Goal: Task Accomplishment & Management: Manage account settings

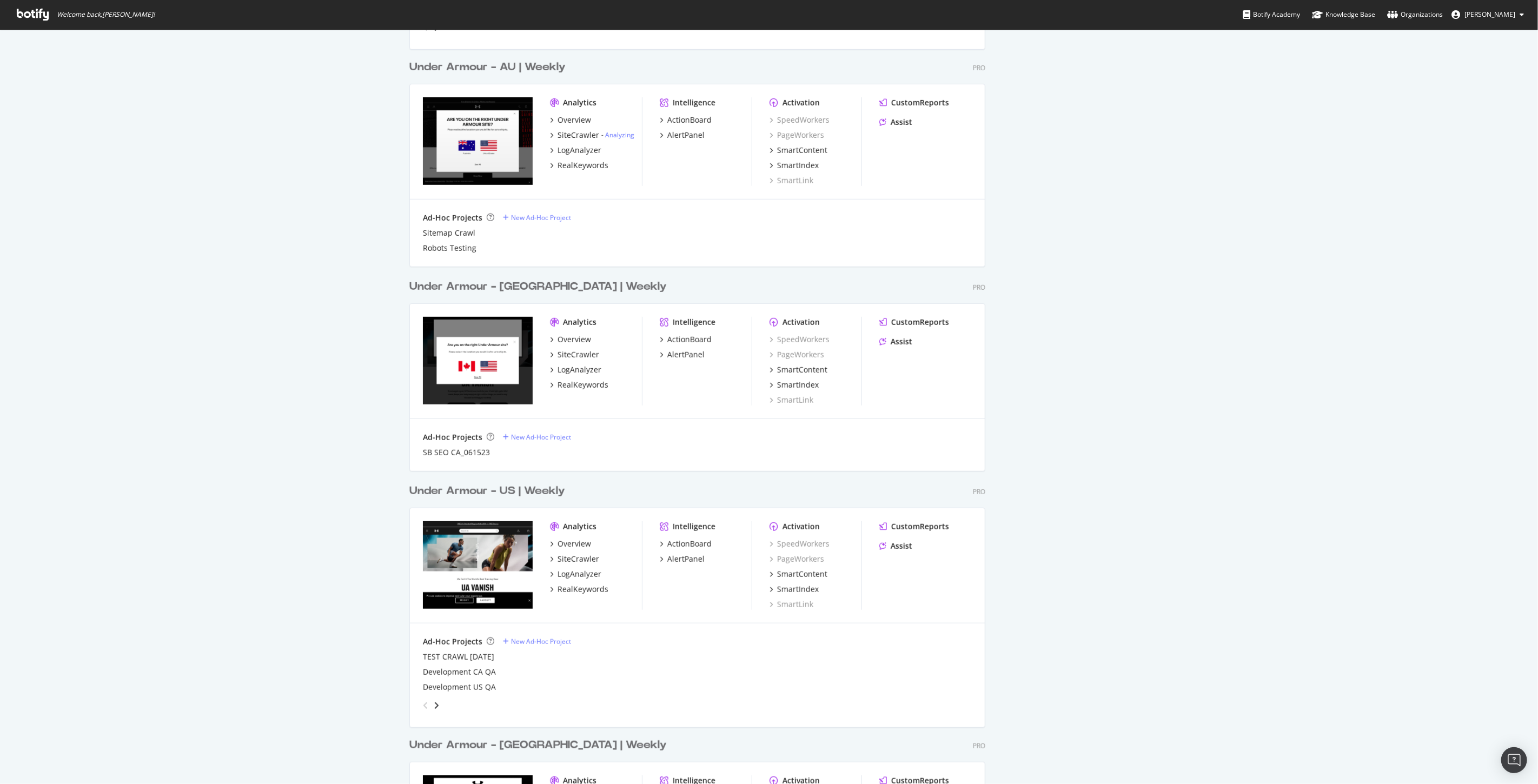
scroll to position [541, 0]
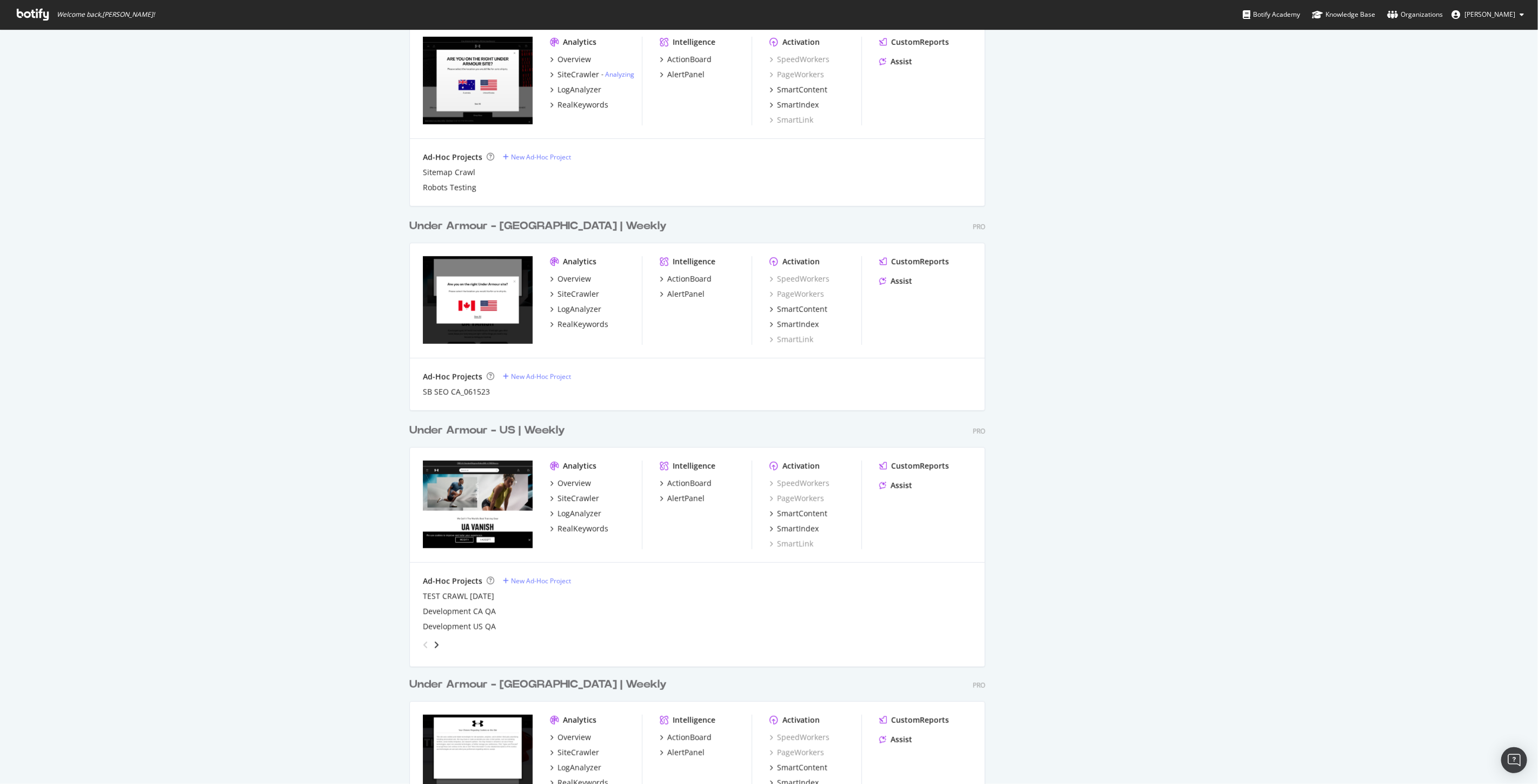
click at [525, 426] on div "Under Armour - US | Weekly" at bounding box center [487, 431] width 156 height 16
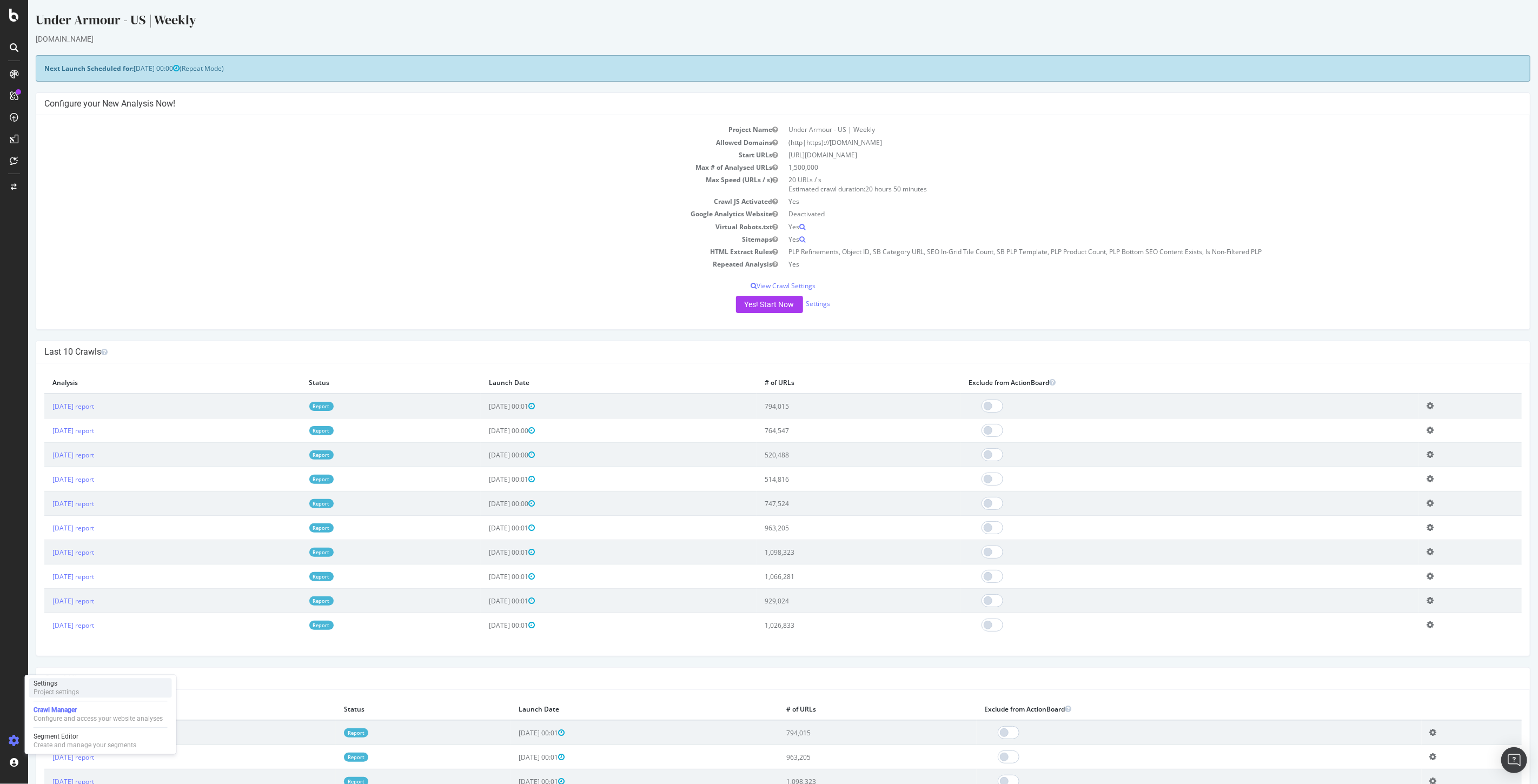
click at [70, 691] on div "Project settings" at bounding box center [56, 692] width 45 height 9
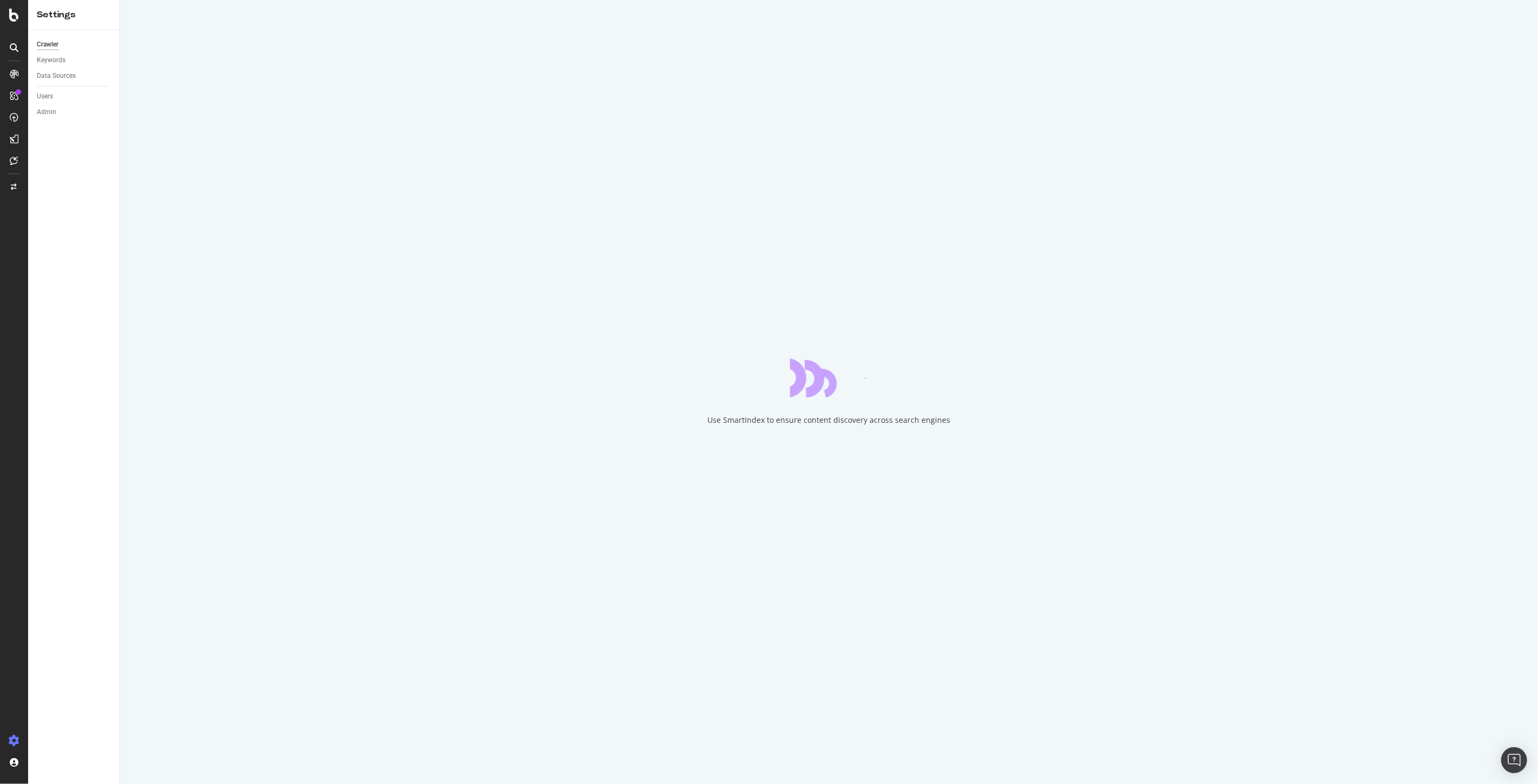
click at [48, 68] on div "Data Sources" at bounding box center [78, 76] width 83 height 16
click at [55, 74] on div "Data Sources" at bounding box center [55, 75] width 39 height 11
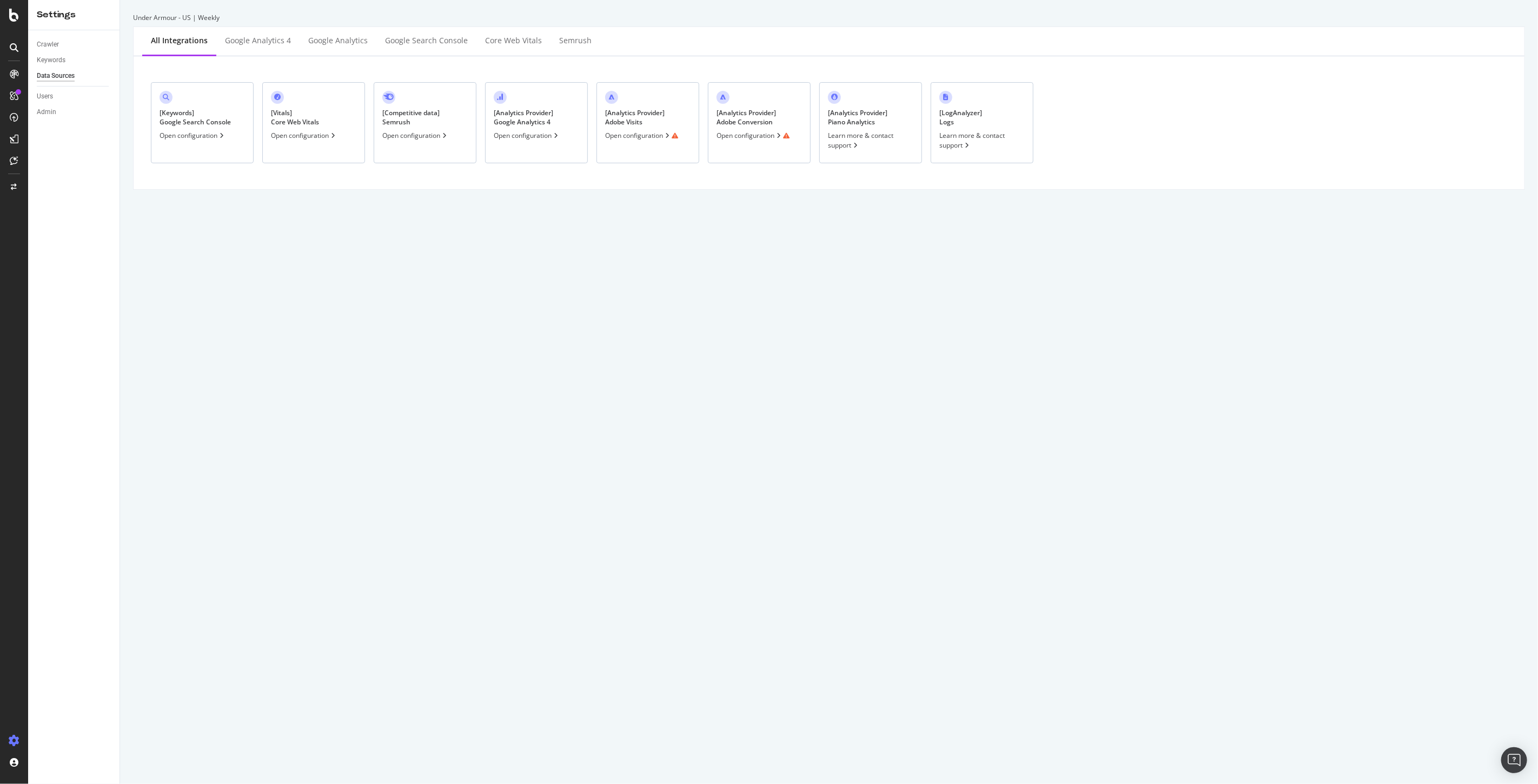
click at [770, 113] on div "[ Analytics Provider ] Adobe Conversion" at bounding box center [746, 117] width 60 height 18
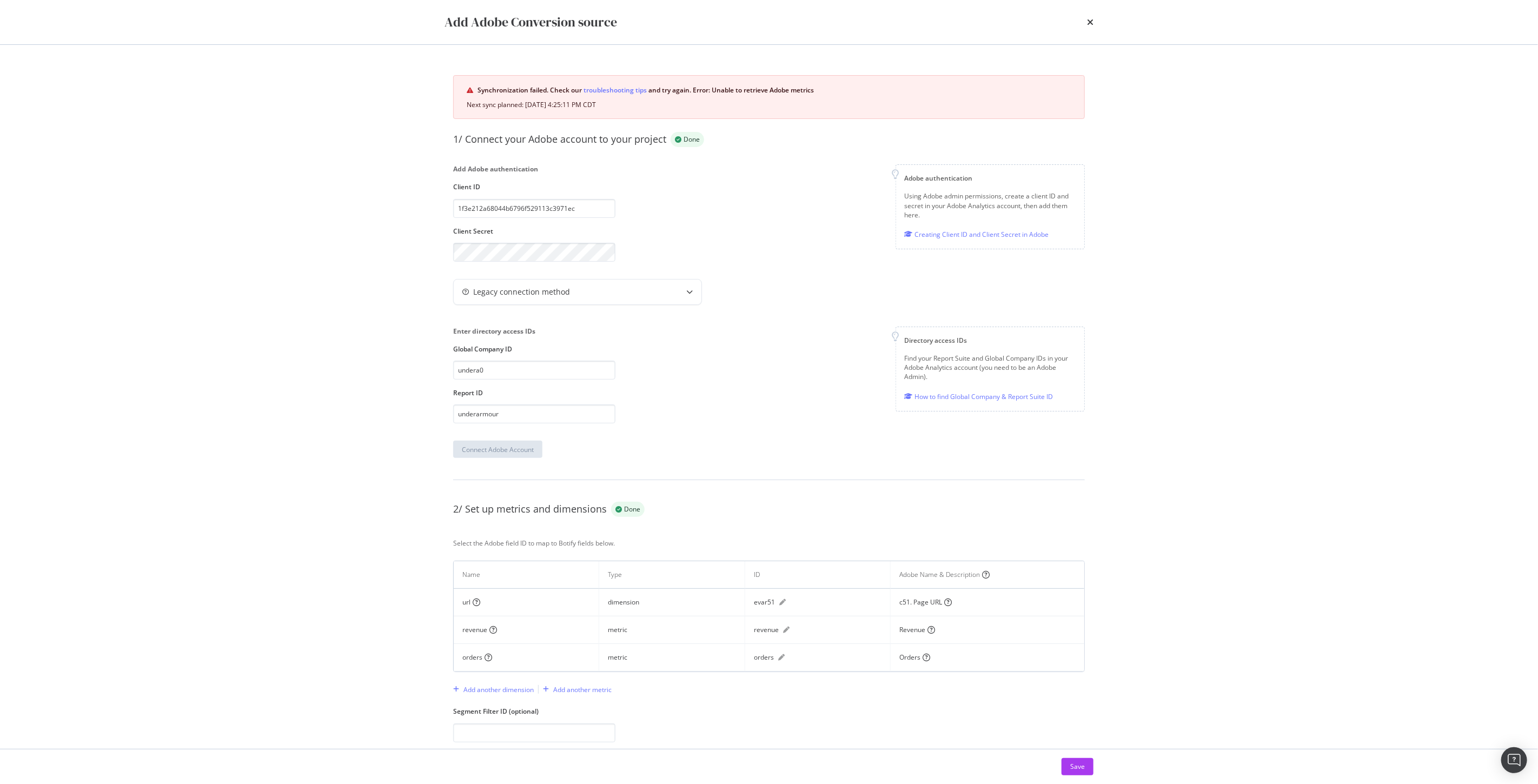
scroll to position [23, 0]
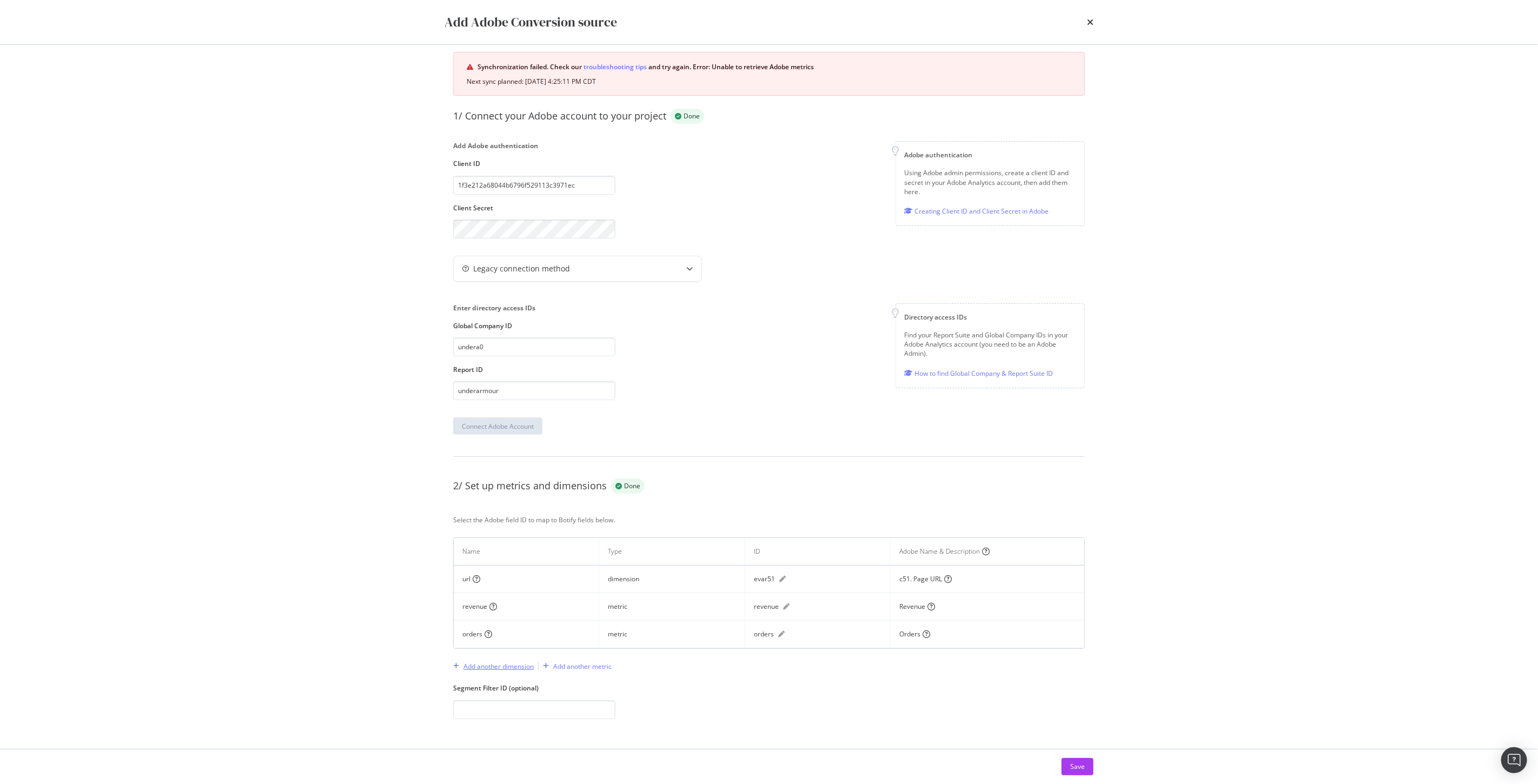
click at [518, 667] on div "Add another dimension" at bounding box center [498, 666] width 70 height 10
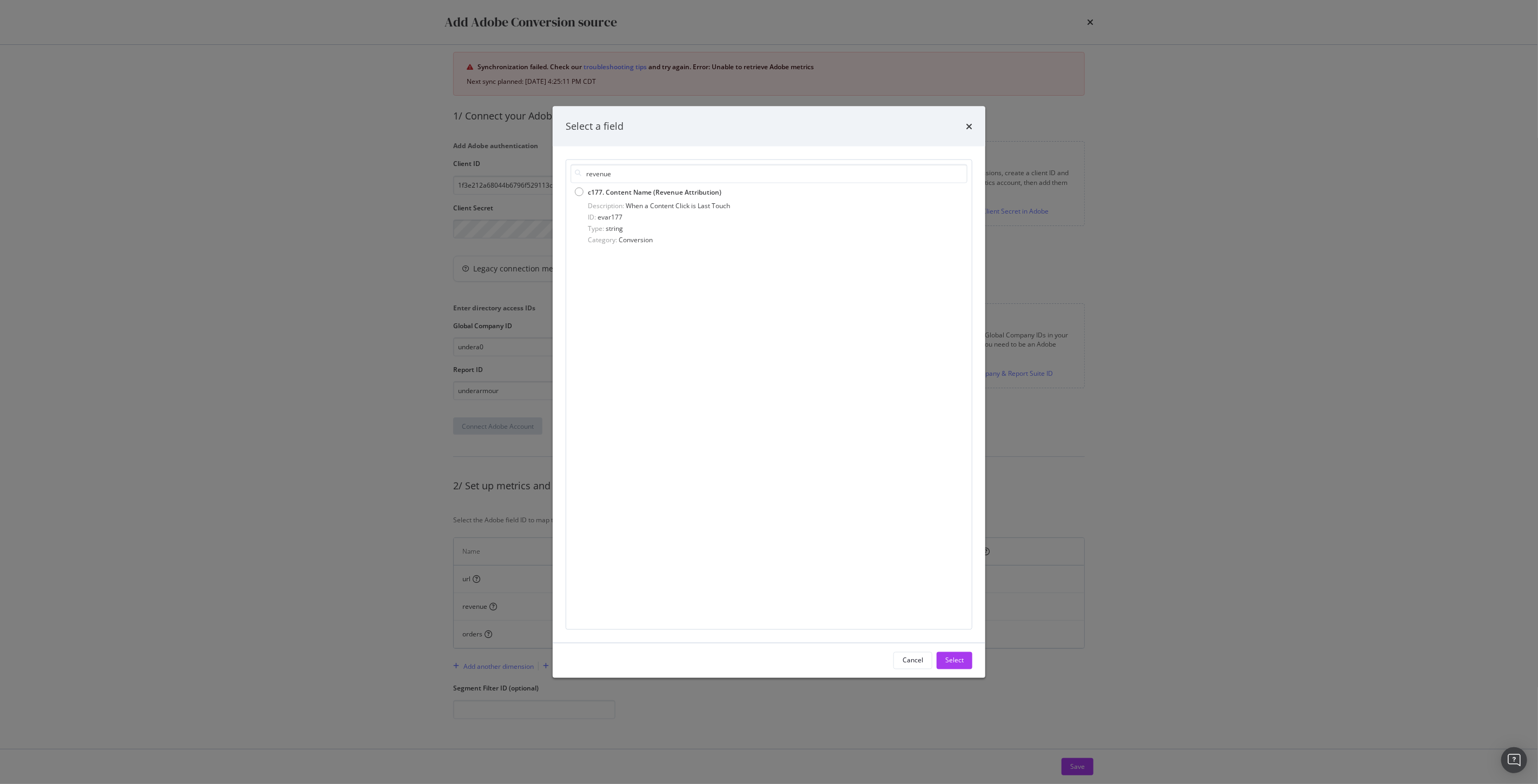
type input "revenue"
click at [965, 125] on div "Select a field" at bounding box center [769, 126] width 407 height 14
click at [966, 126] on icon "times" at bounding box center [968, 126] width 6 height 9
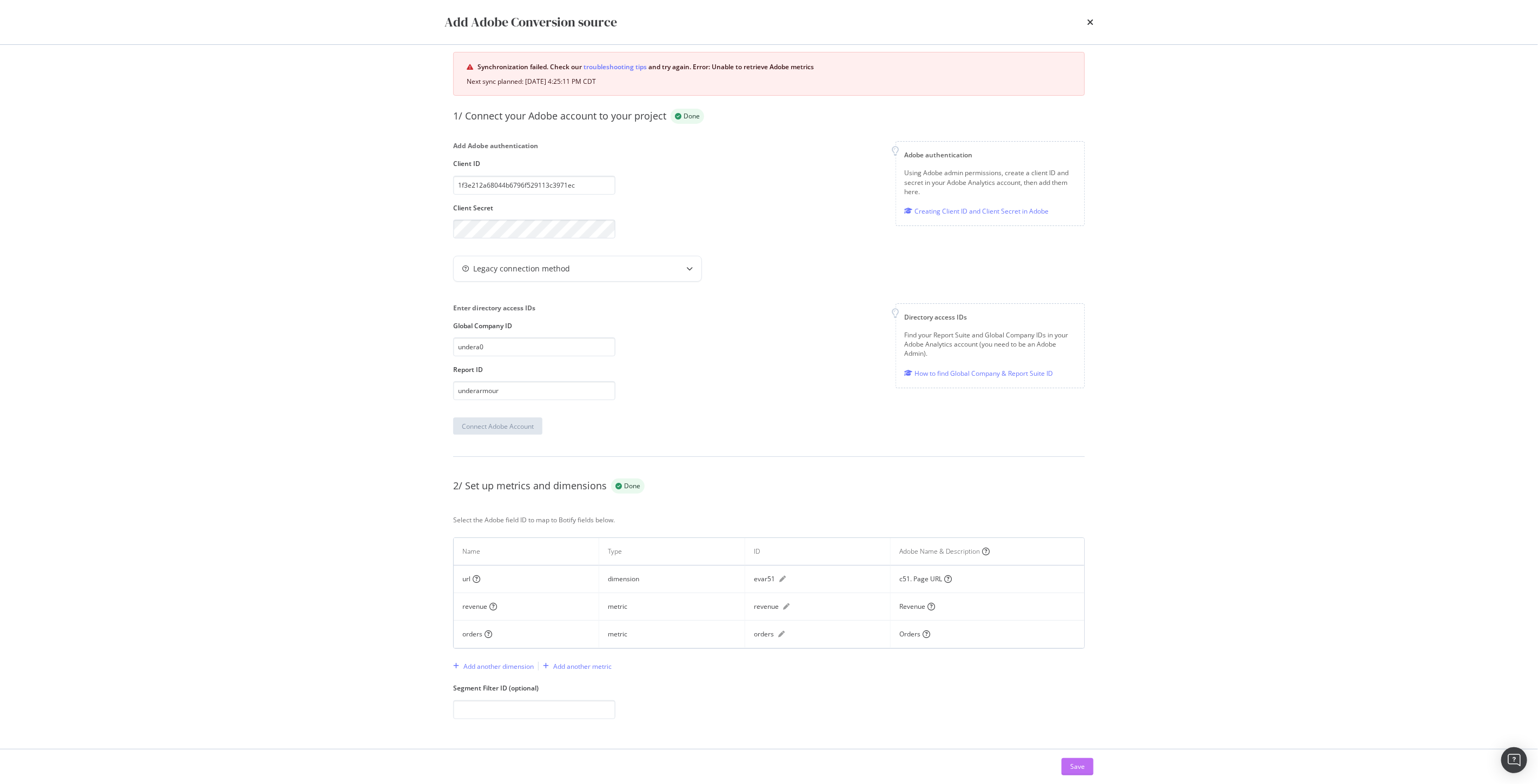
click at [1080, 761] on div "Save" at bounding box center [1077, 767] width 15 height 16
click at [698, 261] on div "modal" at bounding box center [689, 268] width 23 height 25
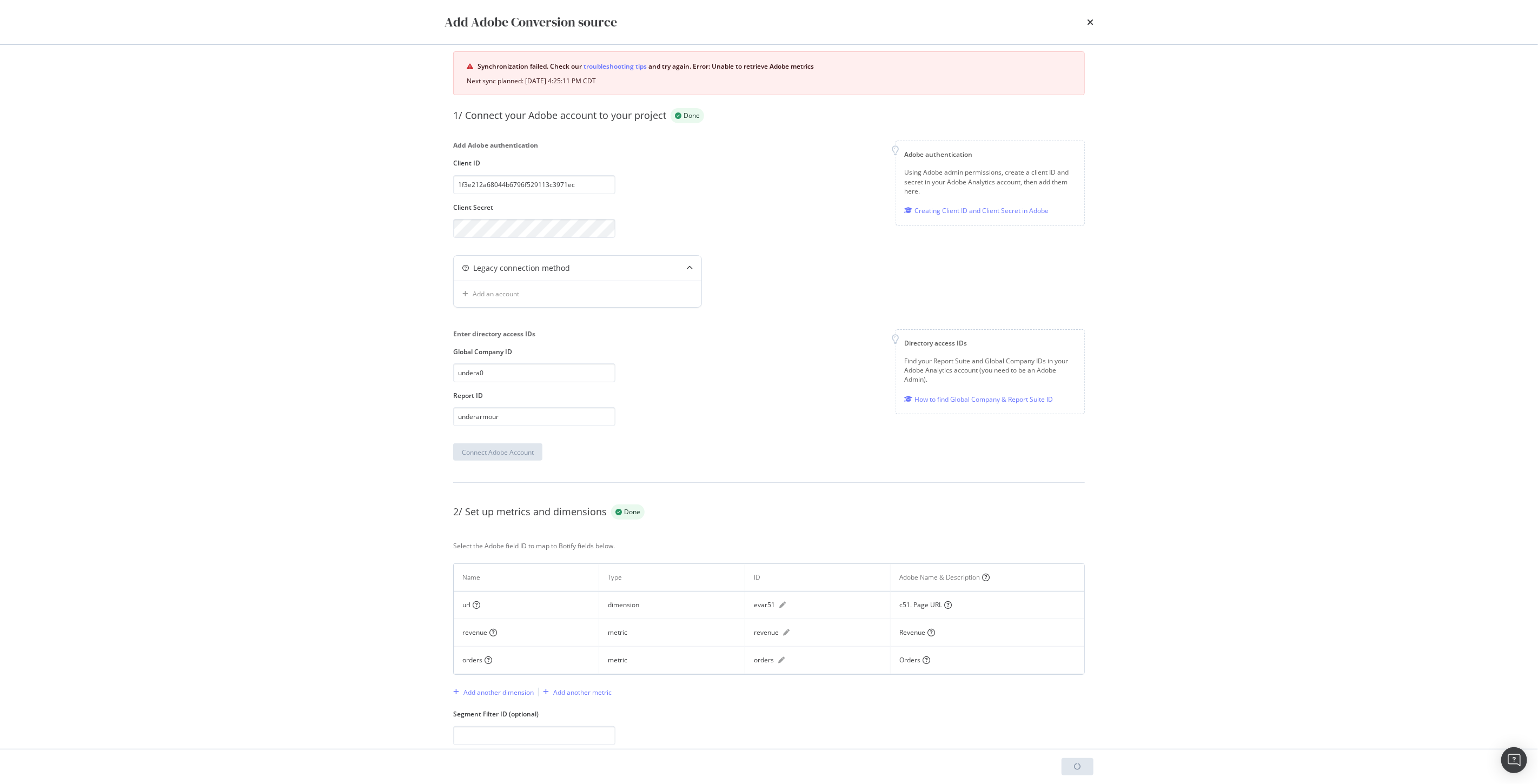
click at [608, 292] on div "Add an account" at bounding box center [577, 293] width 248 height 27
click at [1522, 14] on icon "close toast" at bounding box center [1522, 16] width 5 height 6
click at [1089, 20] on icon "times" at bounding box center [1090, 22] width 6 height 9
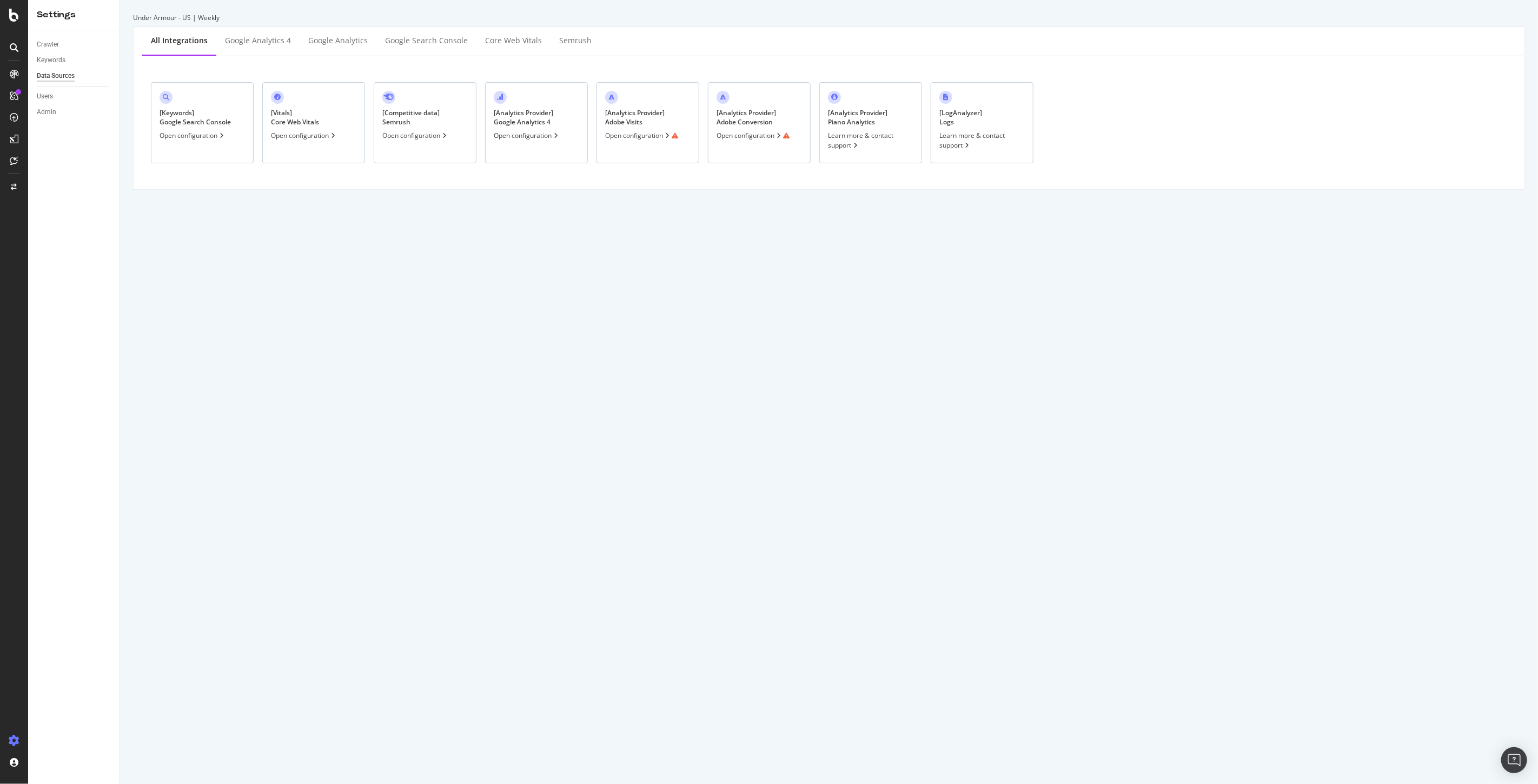
click at [775, 120] on div "[ Analytics Provider ] Adobe Conversion" at bounding box center [746, 117] width 60 height 18
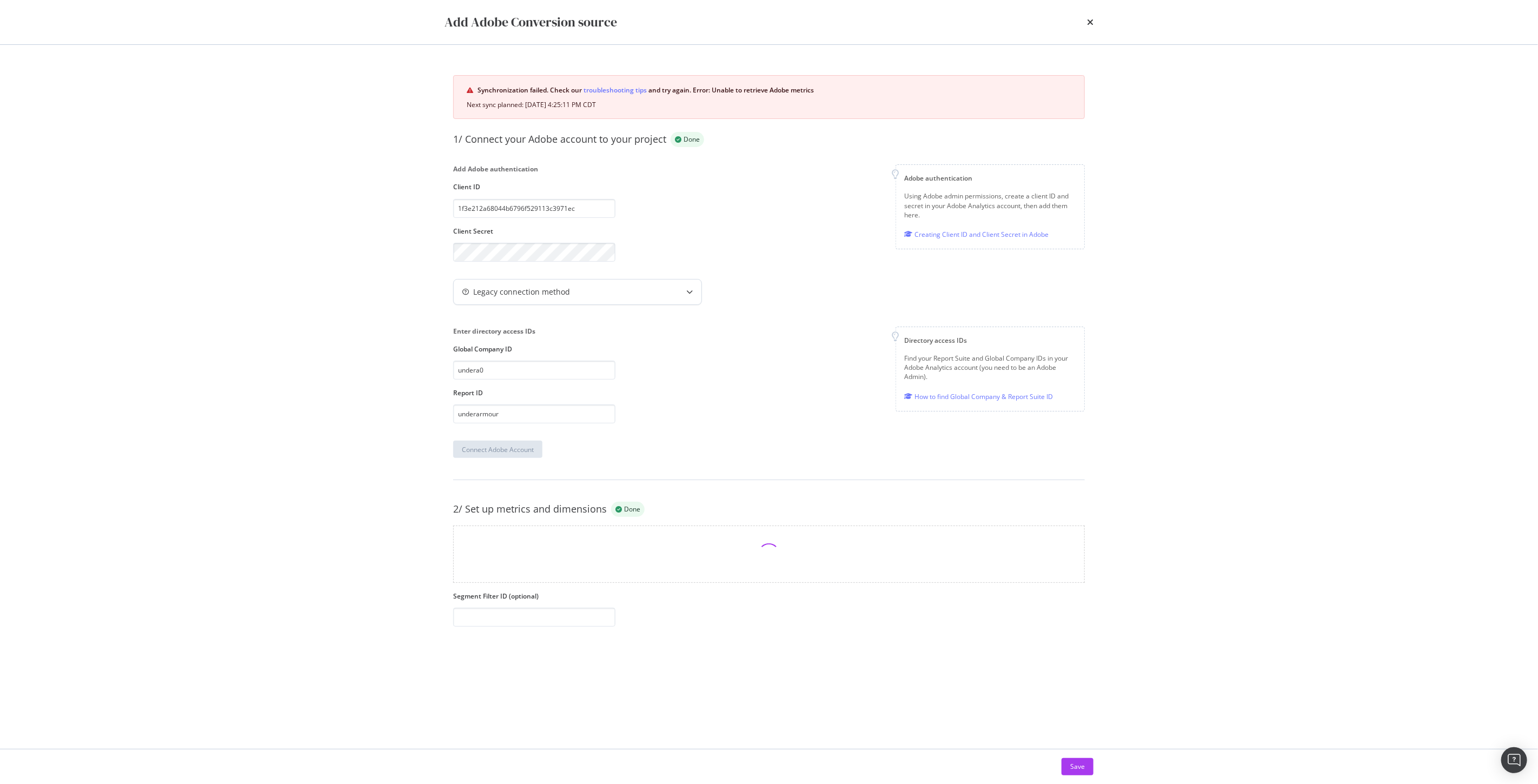
click at [504, 299] on div "Legacy connection method" at bounding box center [577, 292] width 248 height 25
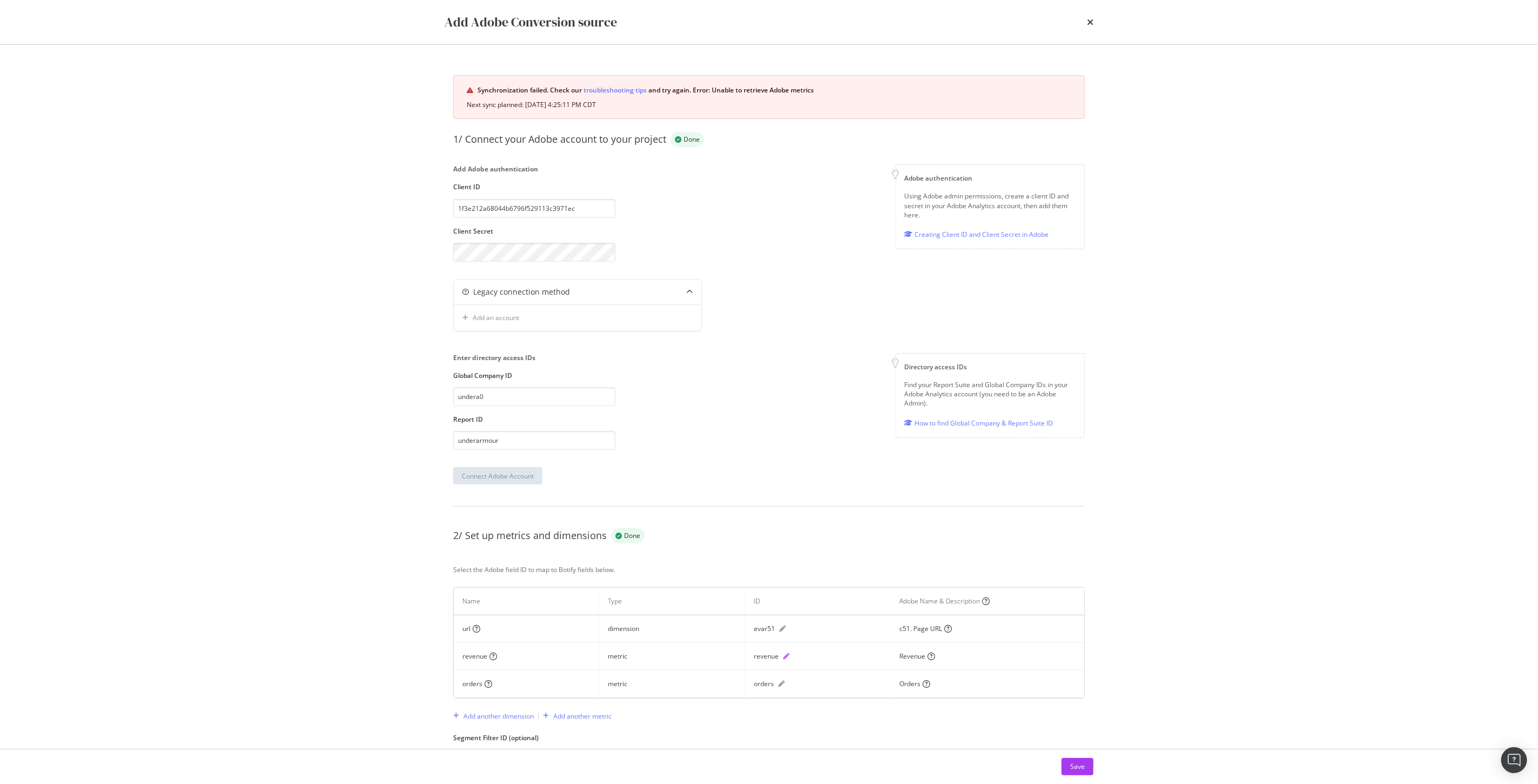
click at [783, 658] on icon "pen" at bounding box center [786, 656] width 6 height 6
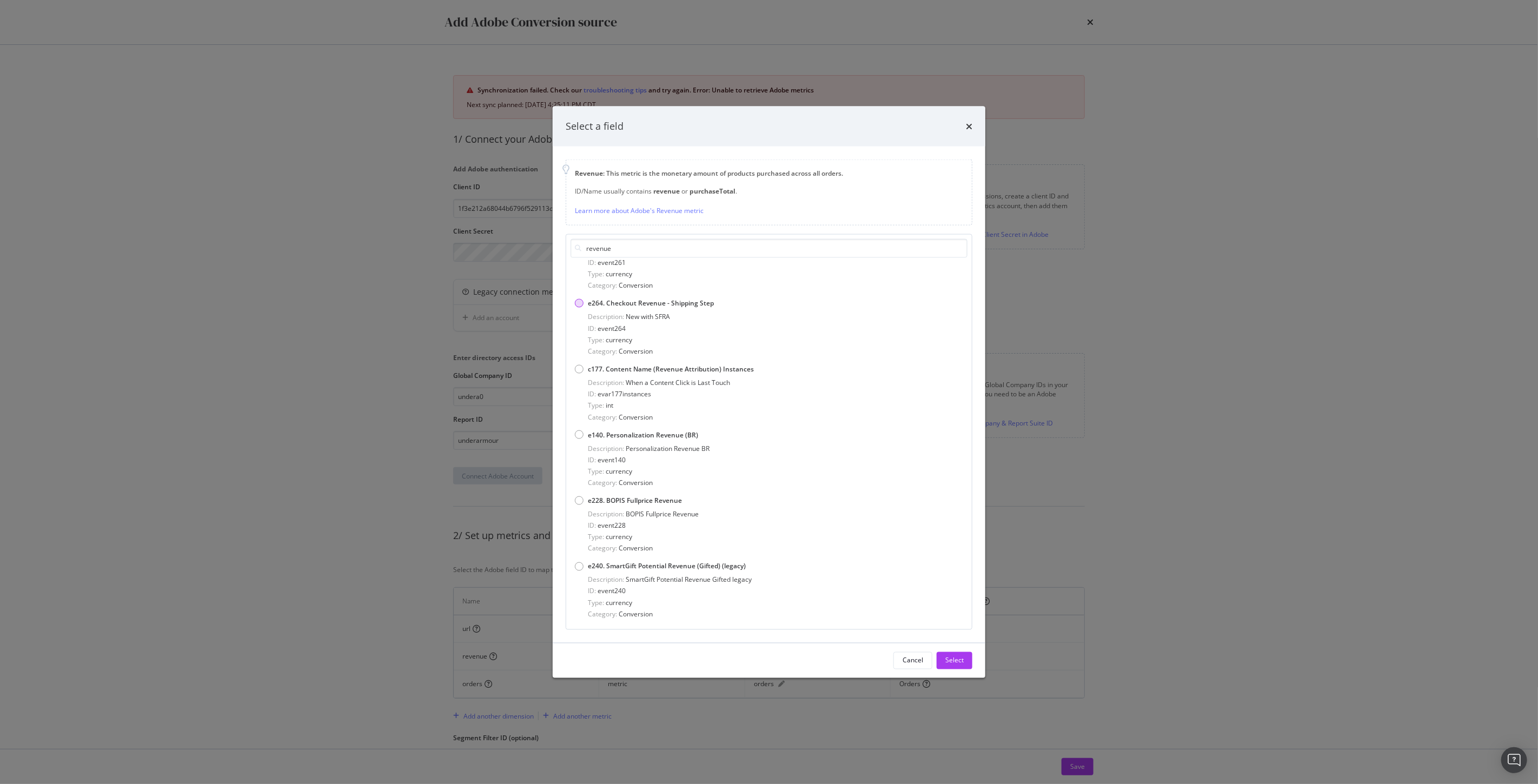
scroll to position [1634, 0]
type input "revenue"
click at [899, 665] on button "Cancel" at bounding box center [912, 660] width 39 height 17
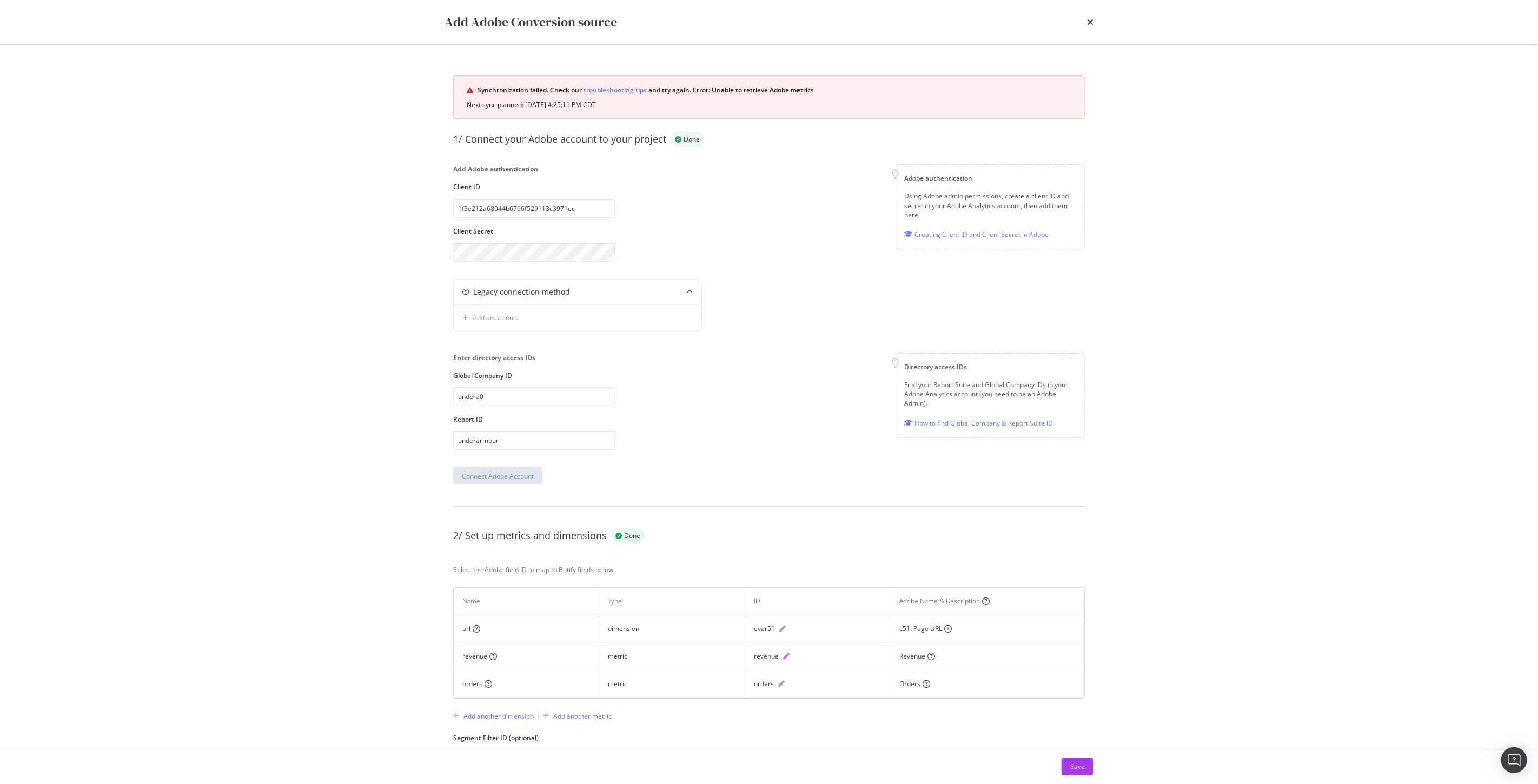
click at [783, 656] on icon "pen" at bounding box center [786, 656] width 6 height 6
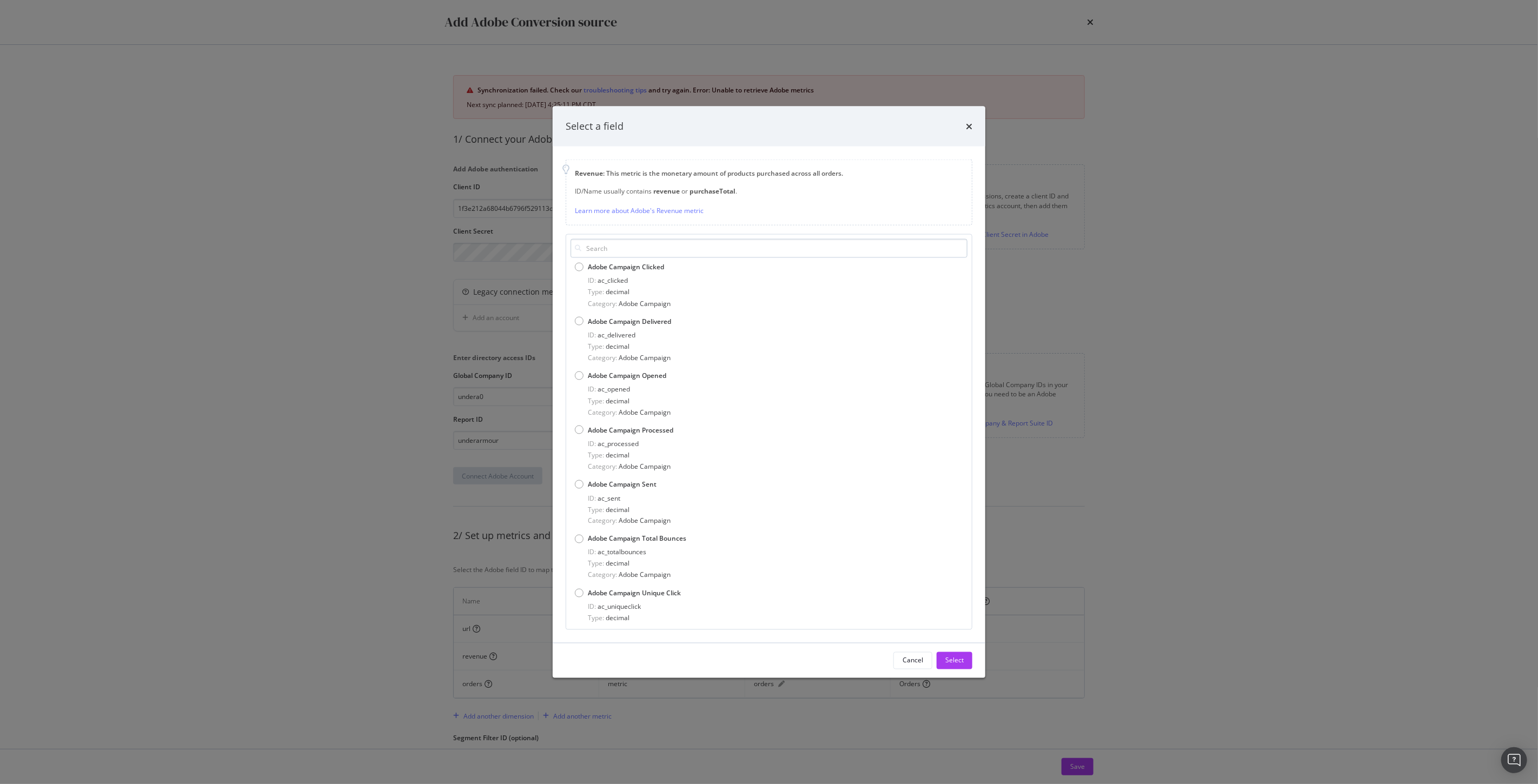
click at [690, 241] on input "modal" at bounding box center [769, 248] width 397 height 19
type input "revenue"
click at [913, 664] on div "Cancel" at bounding box center [913, 660] width 21 height 10
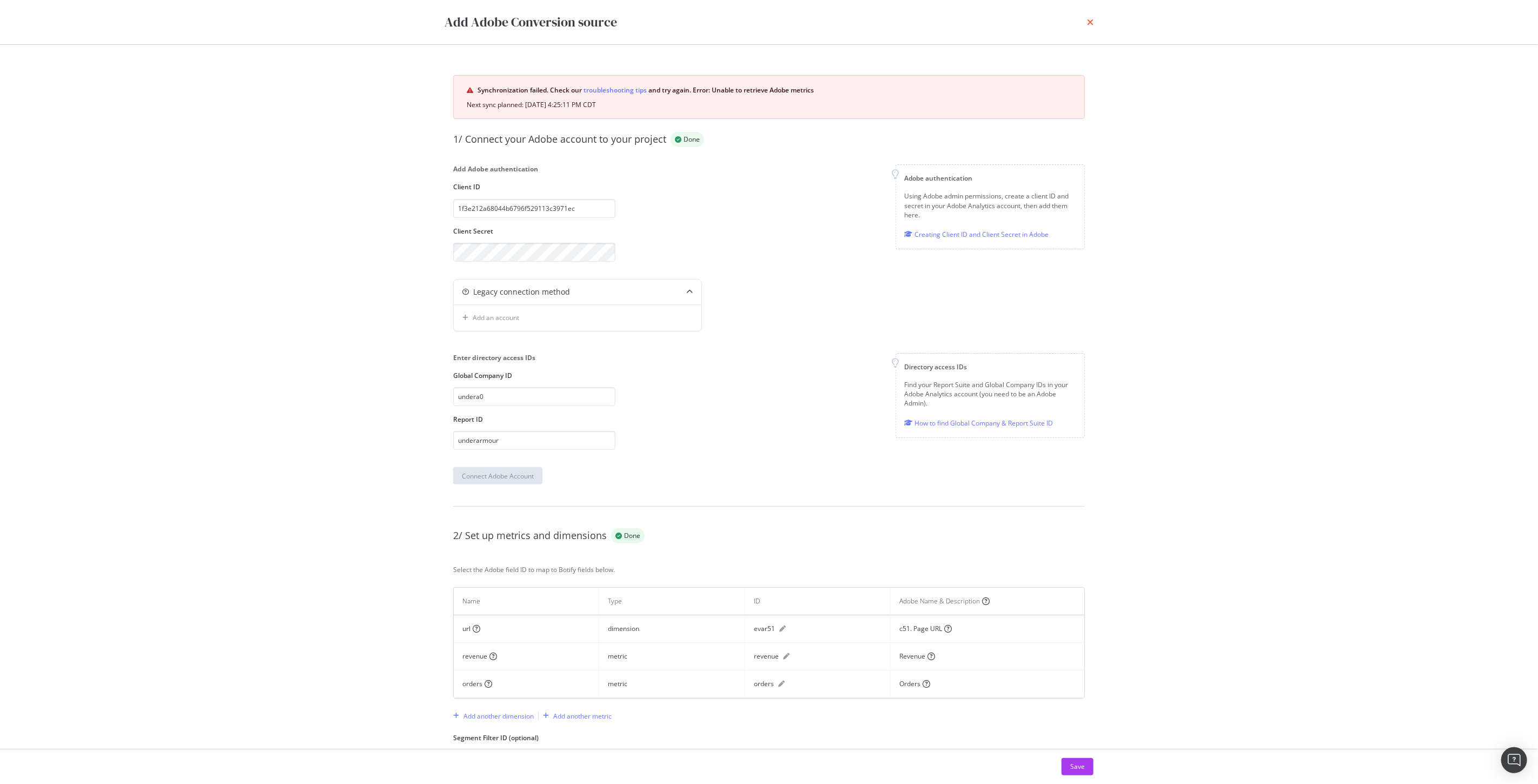
click at [1090, 22] on icon "times" at bounding box center [1090, 22] width 6 height 9
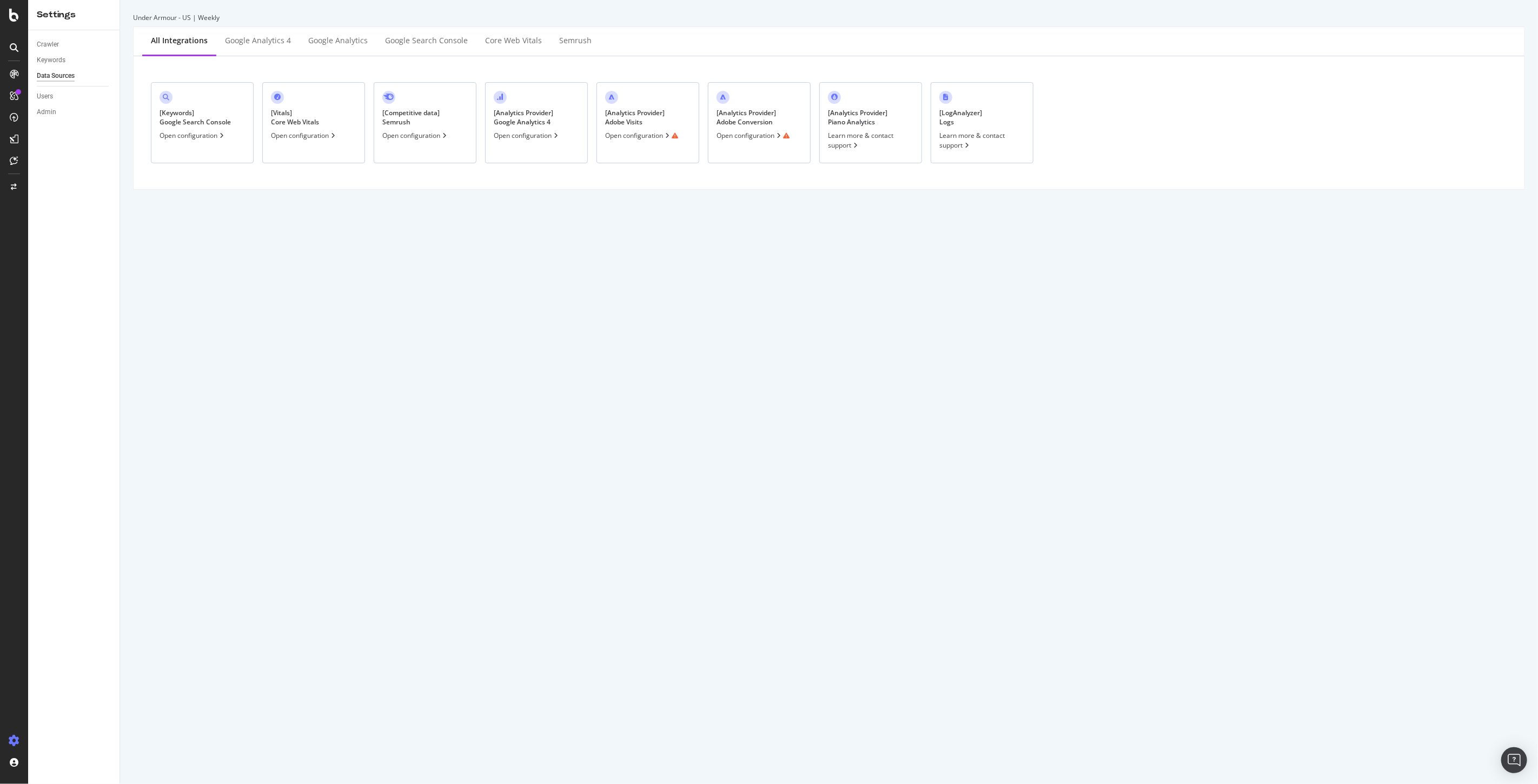
click at [656, 127] on div "[ Analytics Provider ] Adobe Visits Open configuration" at bounding box center [647, 123] width 103 height 81
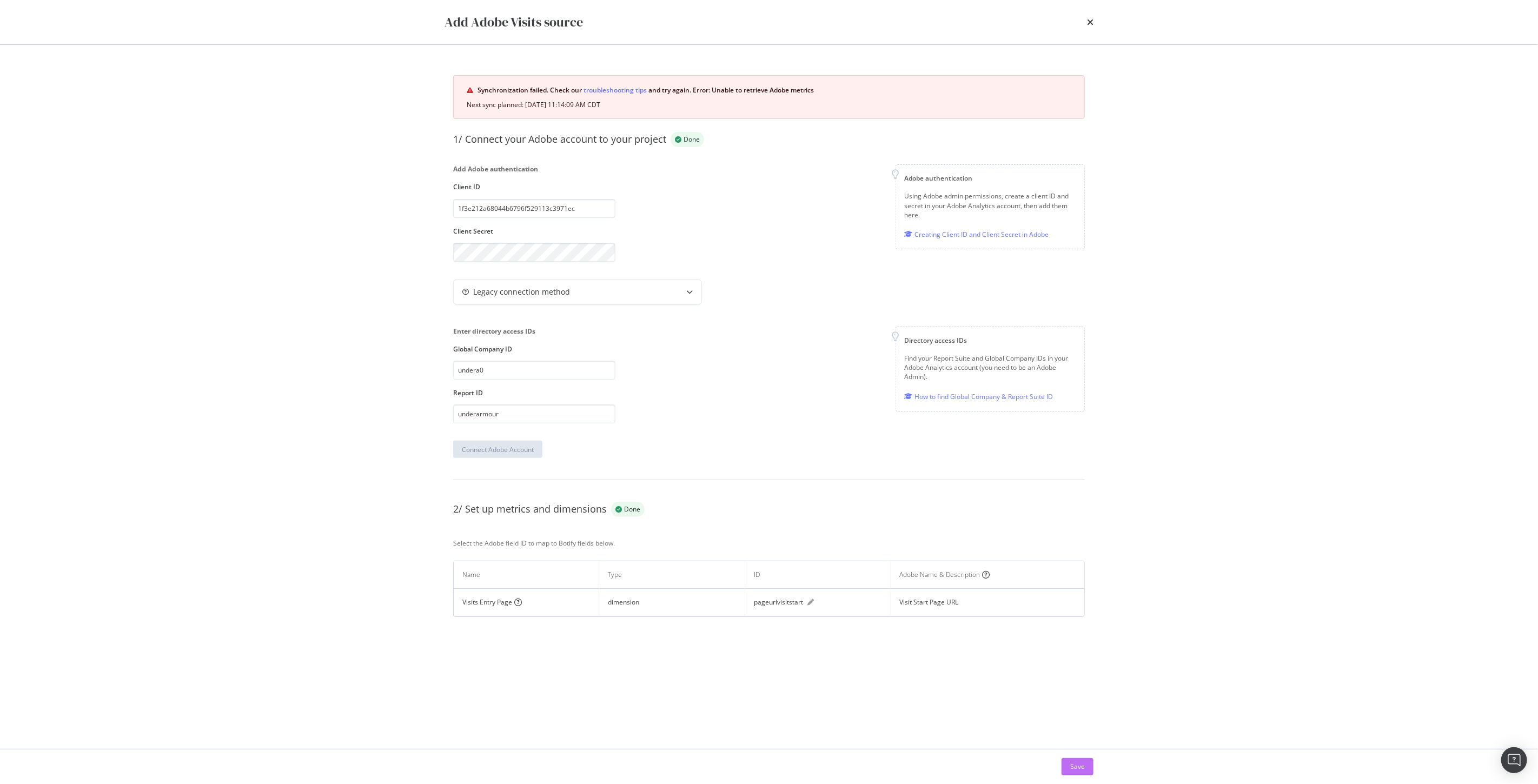
click at [1073, 770] on div "Save" at bounding box center [1077, 766] width 15 height 10
click at [1093, 19] on div "Add Adobe Visits source" at bounding box center [769, 22] width 692 height 44
click at [1092, 20] on icon "times" at bounding box center [1090, 22] width 6 height 9
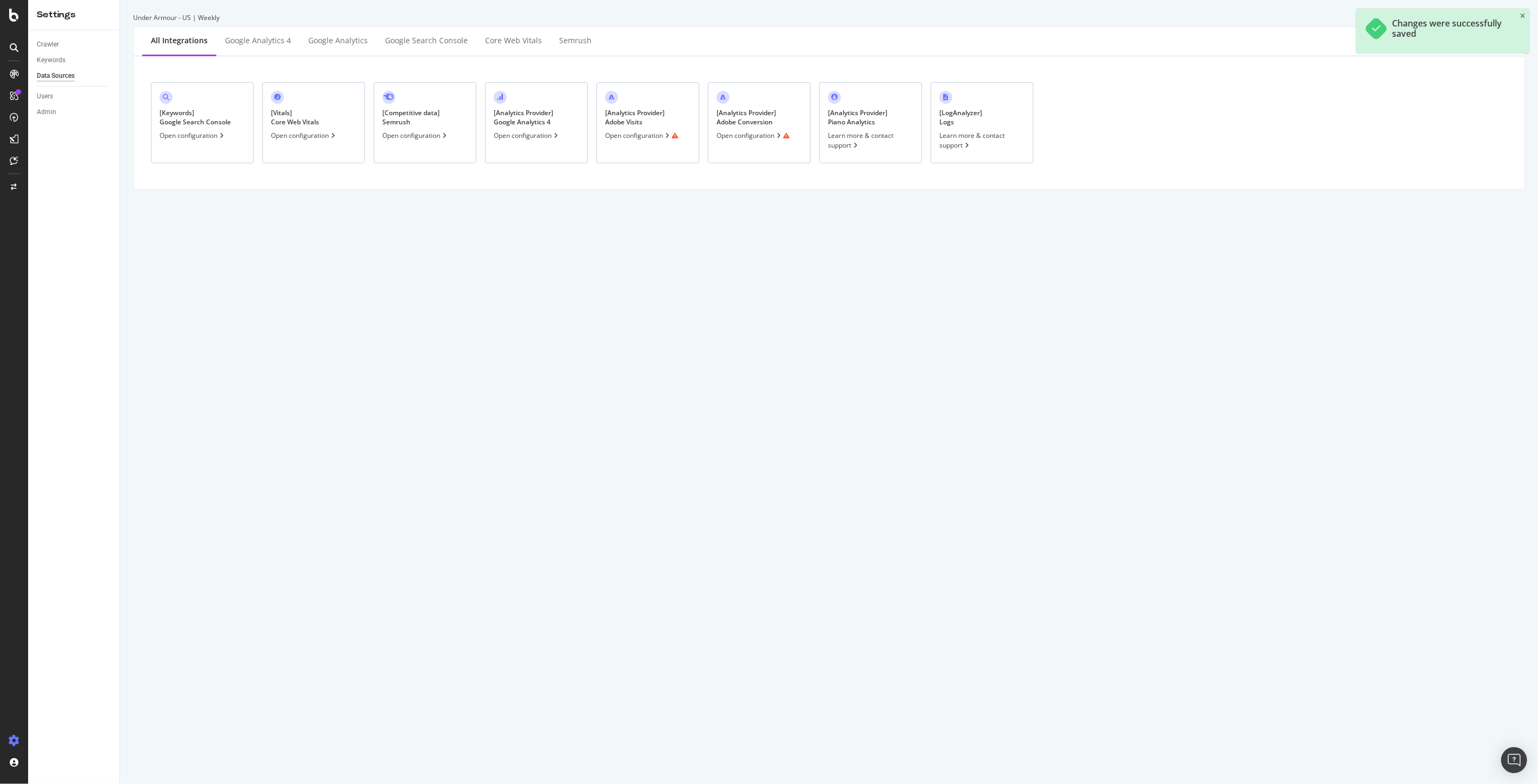
click at [531, 127] on div "[ Analytics Provider ] Google Analytics 4 Open configuration" at bounding box center [536, 123] width 103 height 81
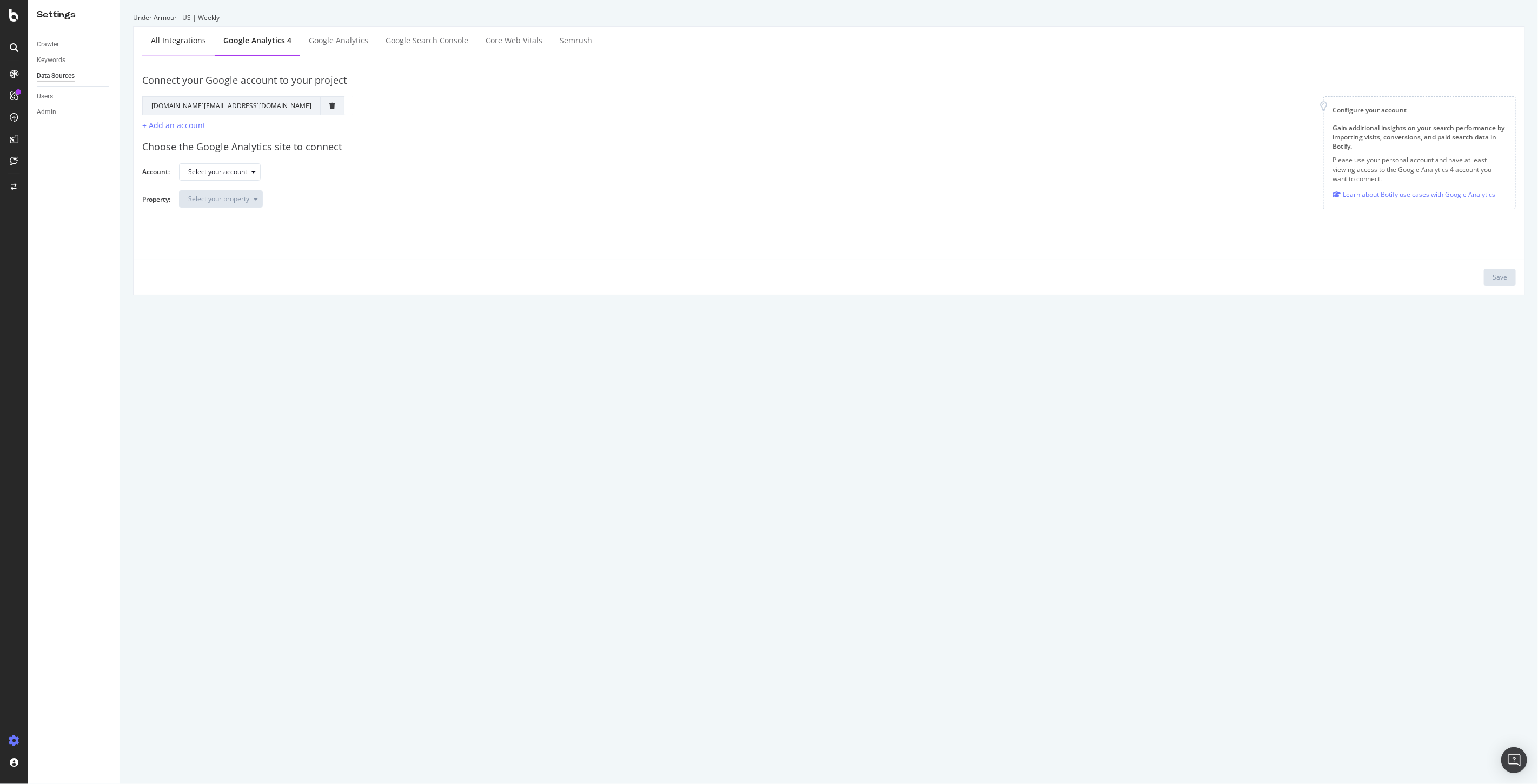
click at [162, 35] on div "All integrations" at bounding box center [178, 41] width 55 height 10
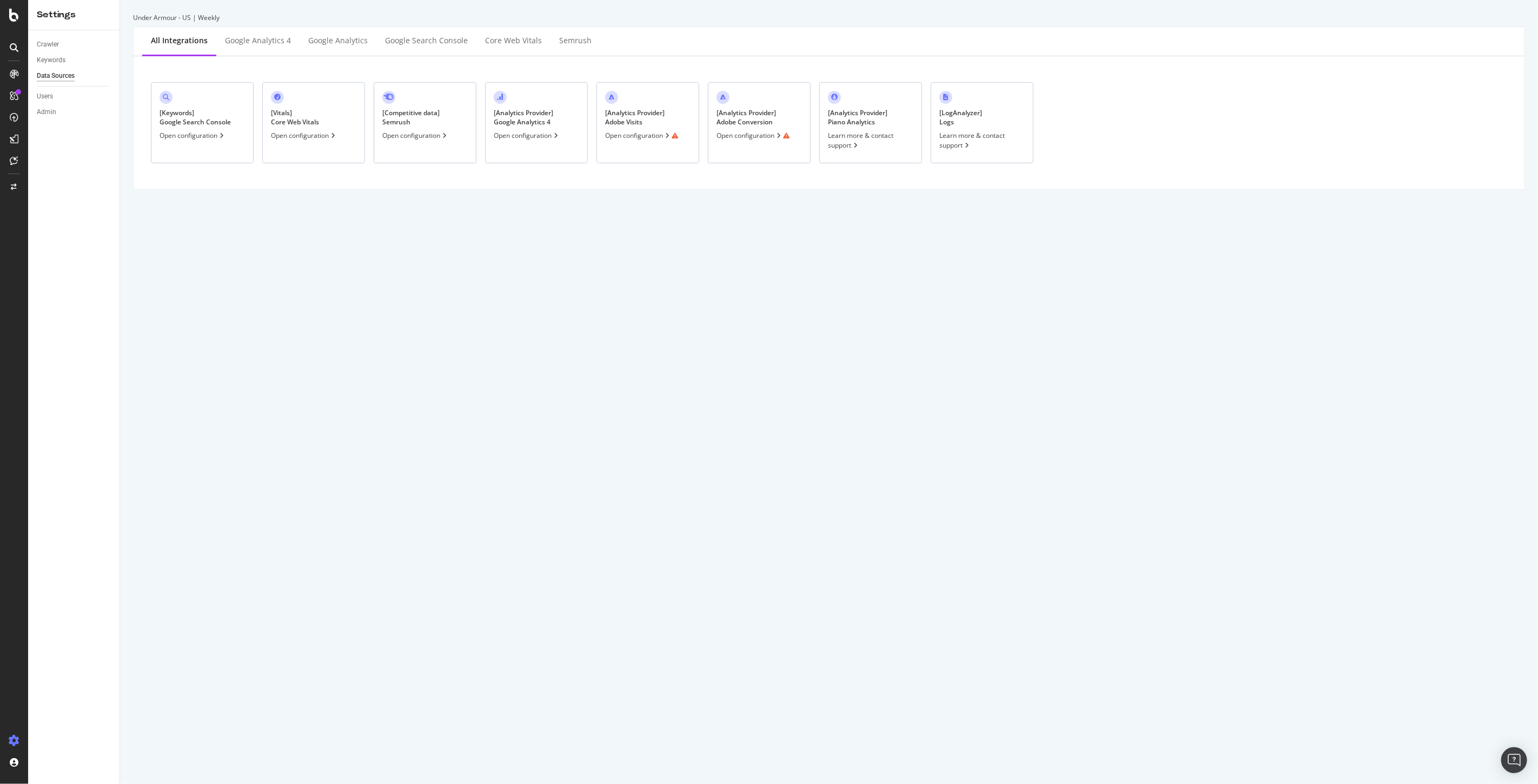
click at [601, 121] on div "[ Analytics Provider ] Adobe Visits Open configuration" at bounding box center [647, 123] width 103 height 81
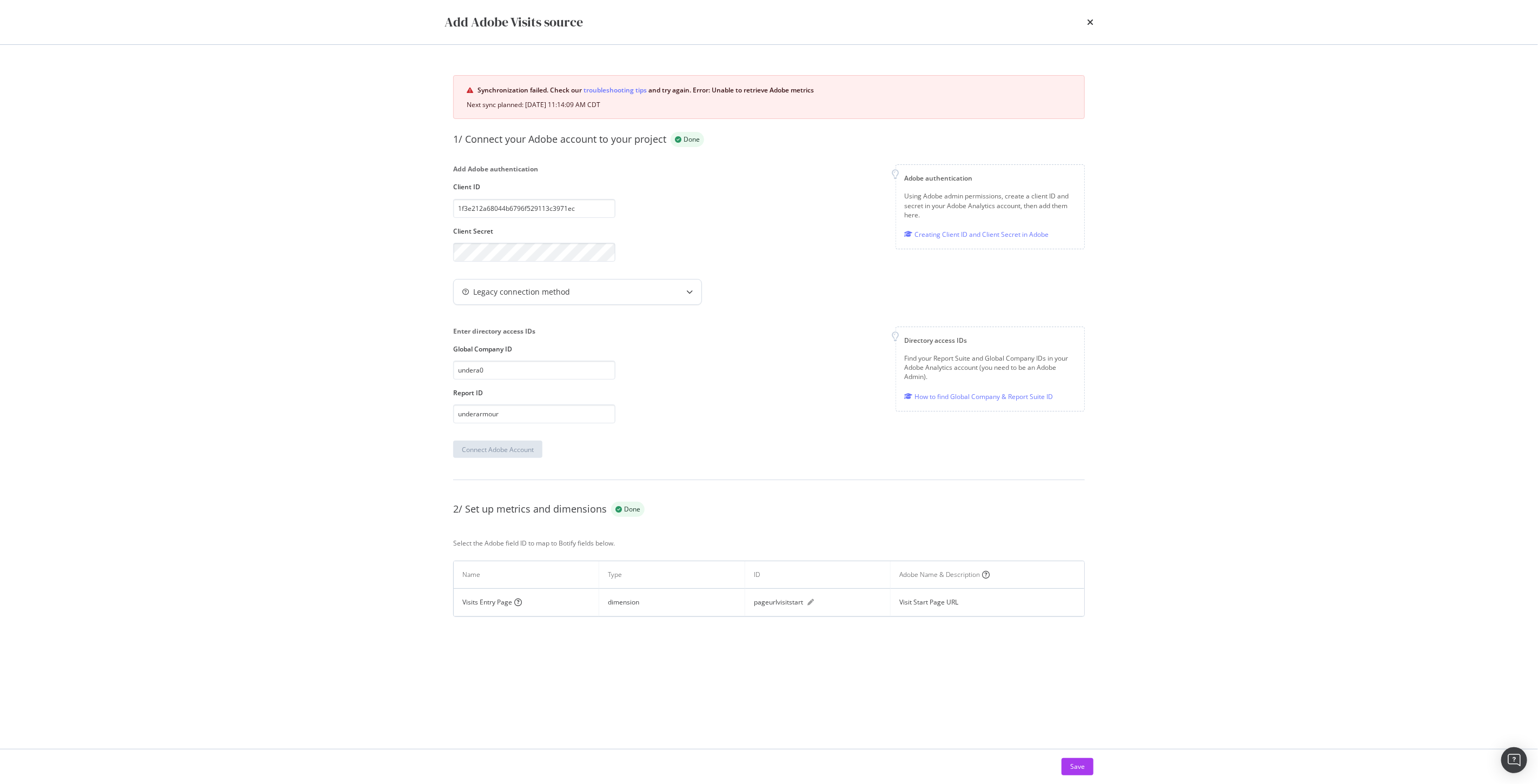
click at [612, 296] on div "Legacy connection method" at bounding box center [556, 292] width 205 height 10
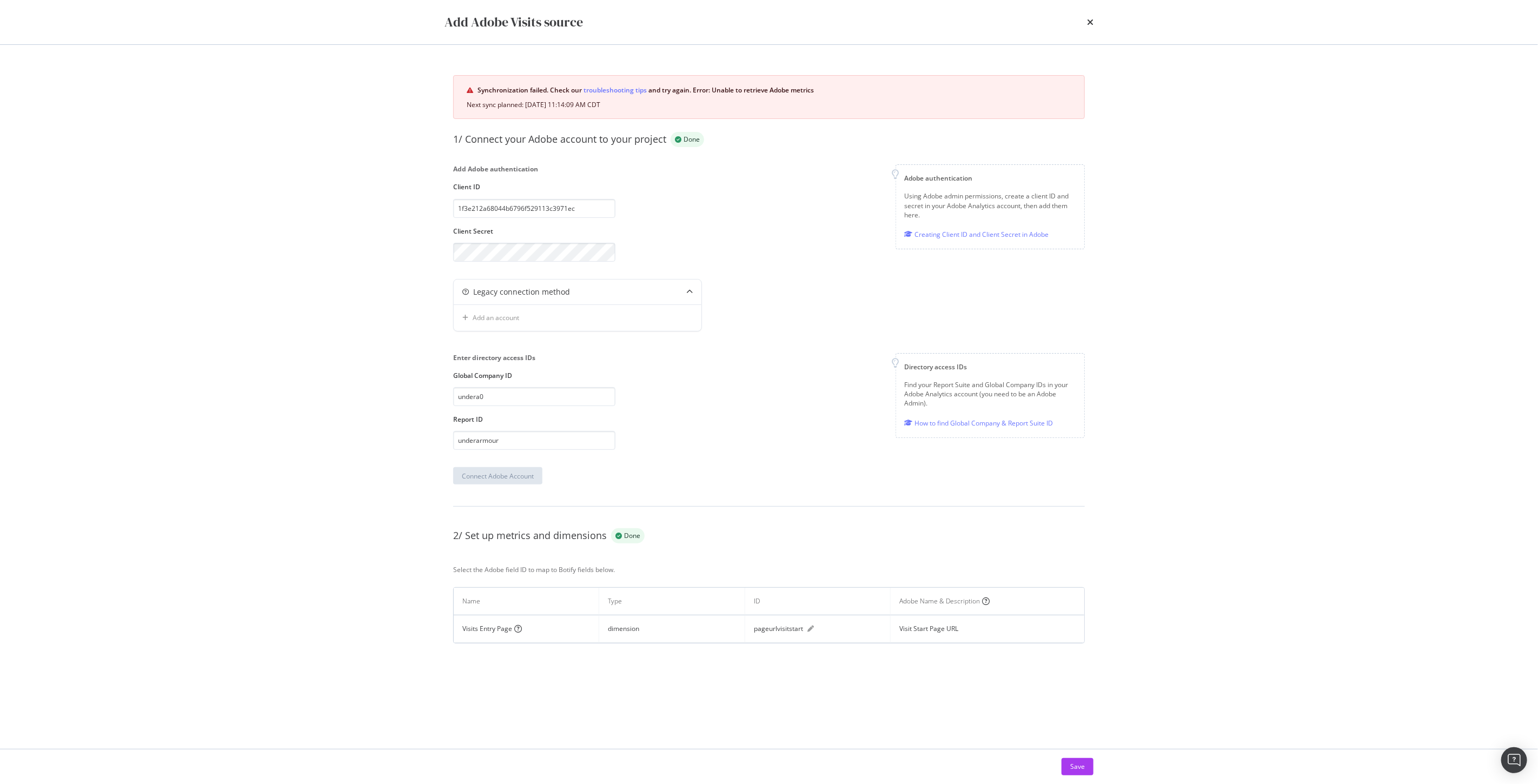
click at [775, 341] on div "1/ Connect your Adobe account to your project Done Add Adobe authentication Cli…" at bounding box center [769, 307] width 632 height 352
click at [680, 296] on div "modal" at bounding box center [689, 292] width 23 height 25
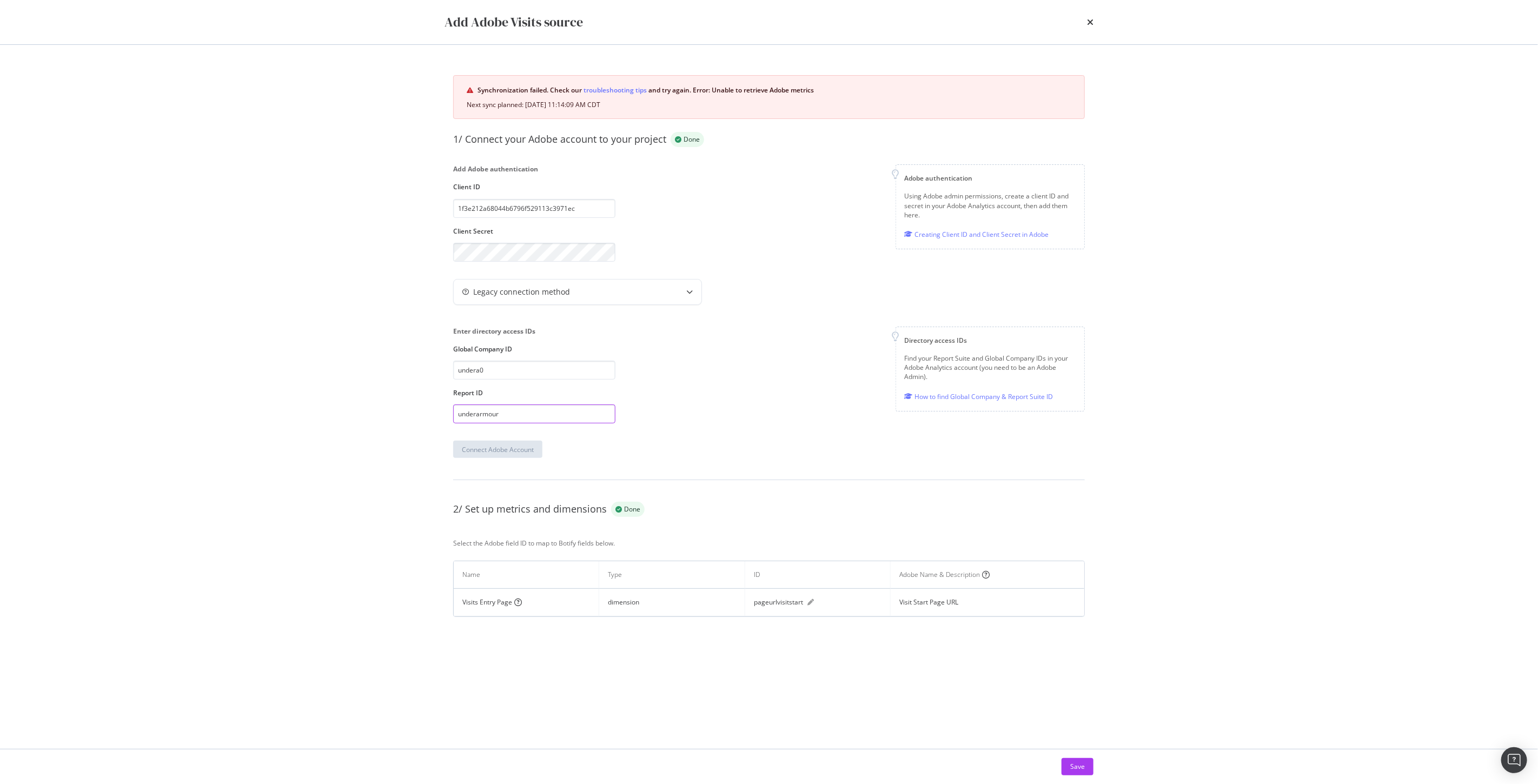
drag, startPoint x: 553, startPoint y: 408, endPoint x: 329, endPoint y: 406, distance: 224.0
click at [302, 416] on div "Add Adobe Visits source Synchronization failed. Check our troubleshooting tips …" at bounding box center [769, 392] width 1538 height 784
drag, startPoint x: 531, startPoint y: 375, endPoint x: 283, endPoint y: 358, distance: 248.6
click at [277, 368] on div "Add Adobe Visits source Synchronization failed. Check our troubleshooting tips …" at bounding box center [769, 392] width 1538 height 784
drag, startPoint x: 588, startPoint y: 209, endPoint x: 187, endPoint y: 219, distance: 401.1
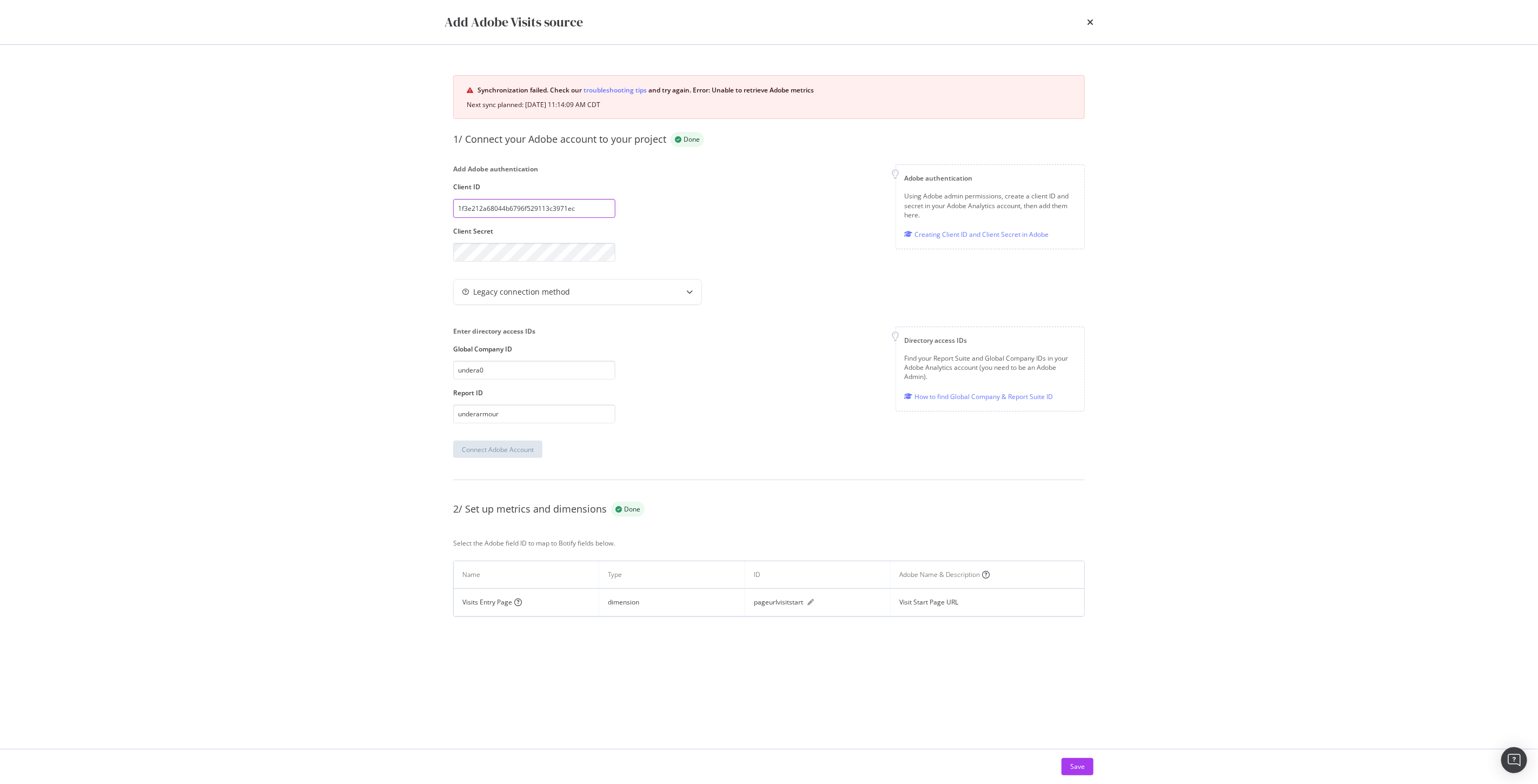
click at [120, 212] on div "Add Adobe Visits source Synchronization failed. Check our troubleshooting tips …" at bounding box center [769, 392] width 1538 height 784
click at [777, 406] on div "Enter directory access IDs Global Company ID undera0 Report ID underarmour Dire…" at bounding box center [769, 375] width 632 height 97
click at [1096, 21] on div "Add Adobe Visits source" at bounding box center [769, 22] width 692 height 44
click at [1090, 22] on icon "times" at bounding box center [1090, 22] width 6 height 9
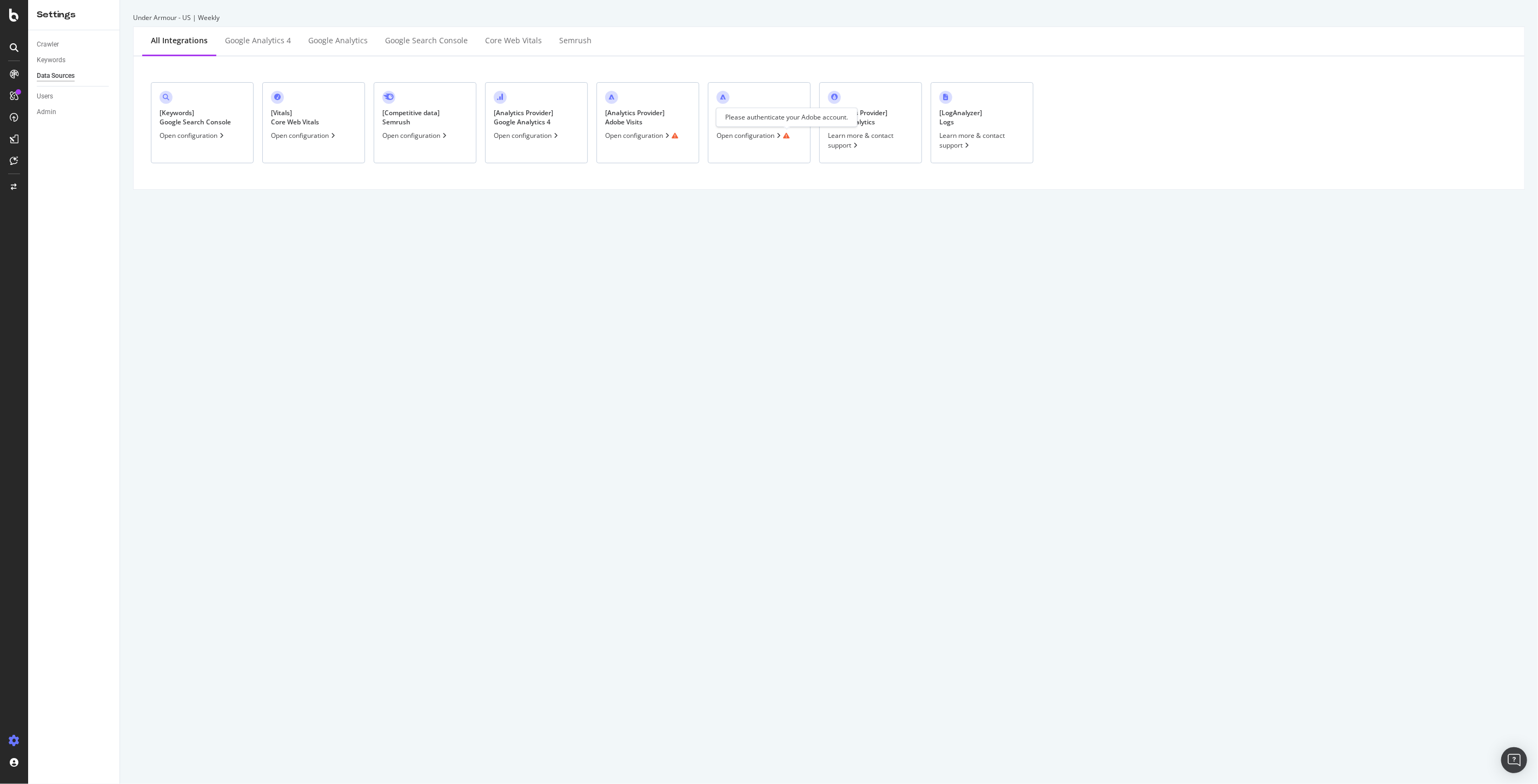
click at [755, 131] on div "[ Analytics Provider ] Adobe Conversion Open configuration" at bounding box center [759, 123] width 103 height 81
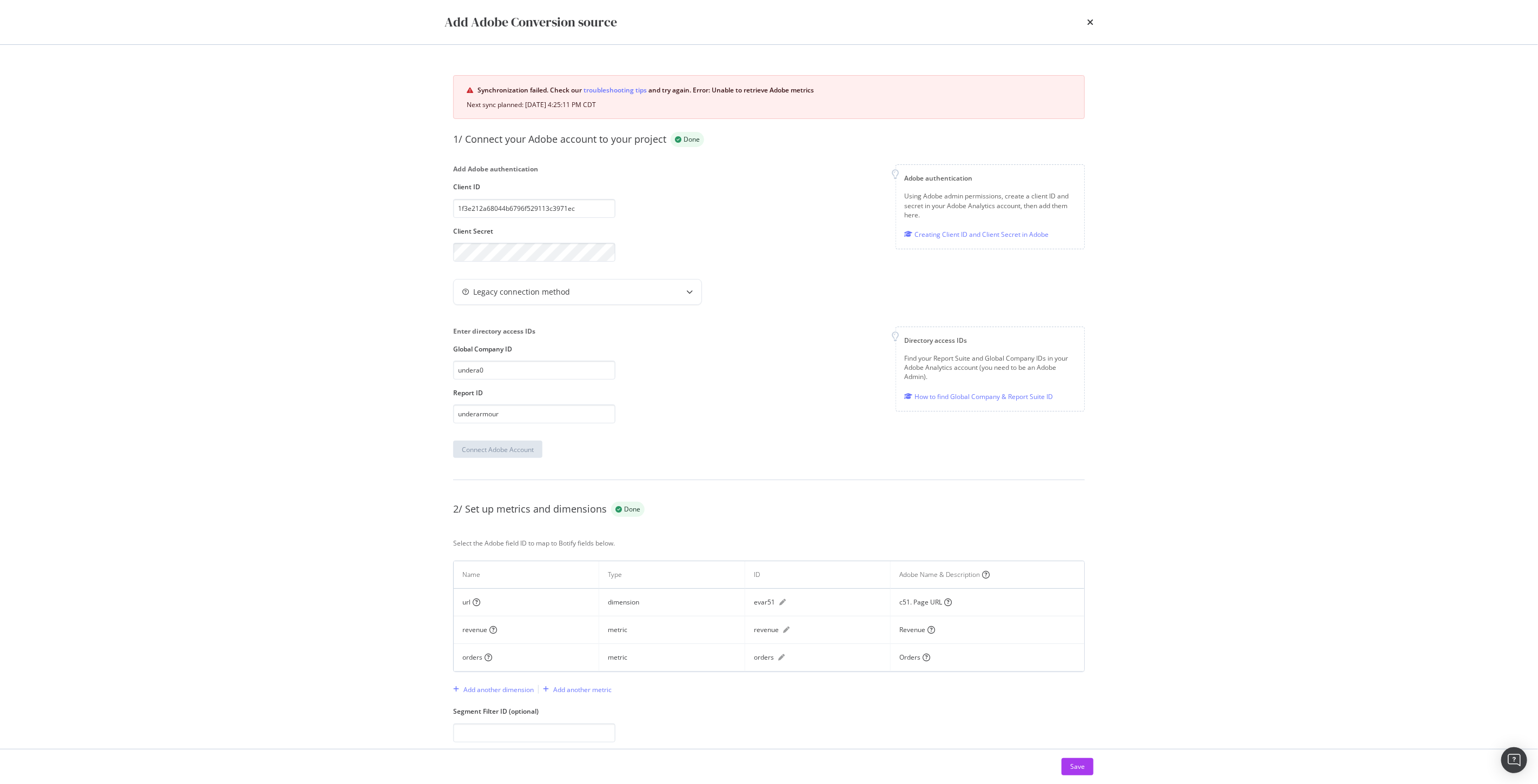
scroll to position [23, 0]
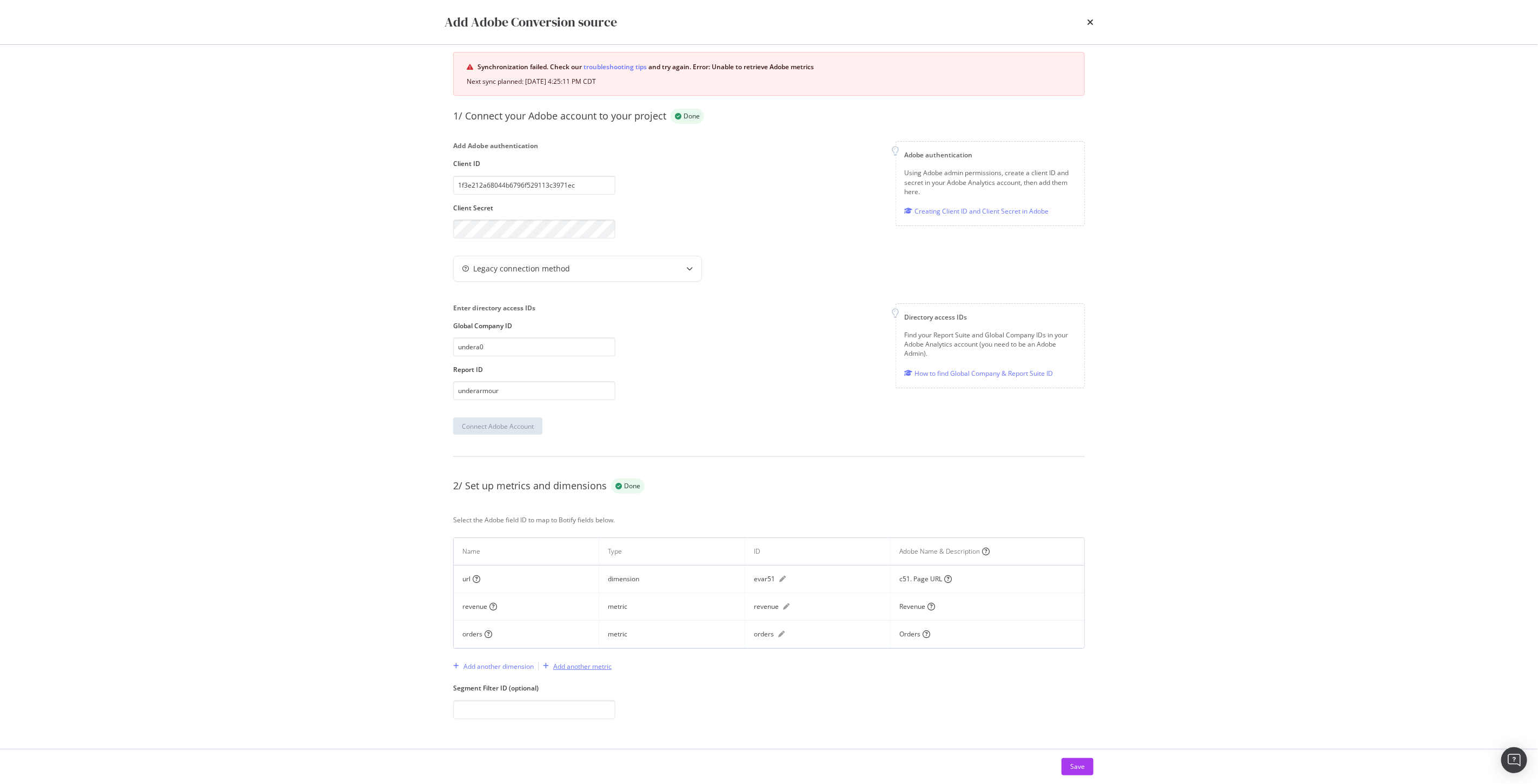
click at [577, 668] on div "Add another metric" at bounding box center [582, 666] width 58 height 10
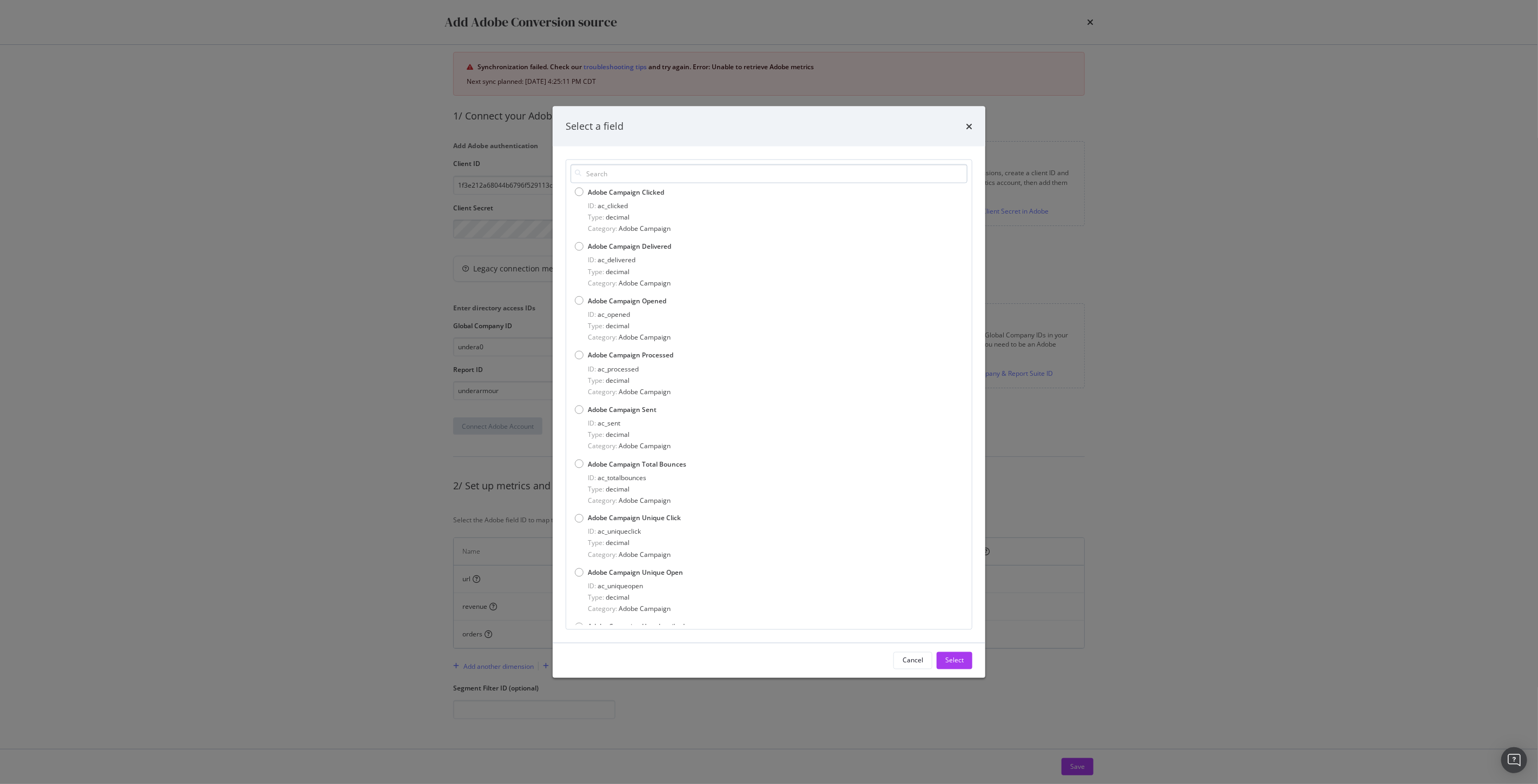
click at [674, 170] on input "modal" at bounding box center [769, 173] width 397 height 19
type input "revenue"
click at [910, 664] on div "Cancel" at bounding box center [913, 660] width 21 height 10
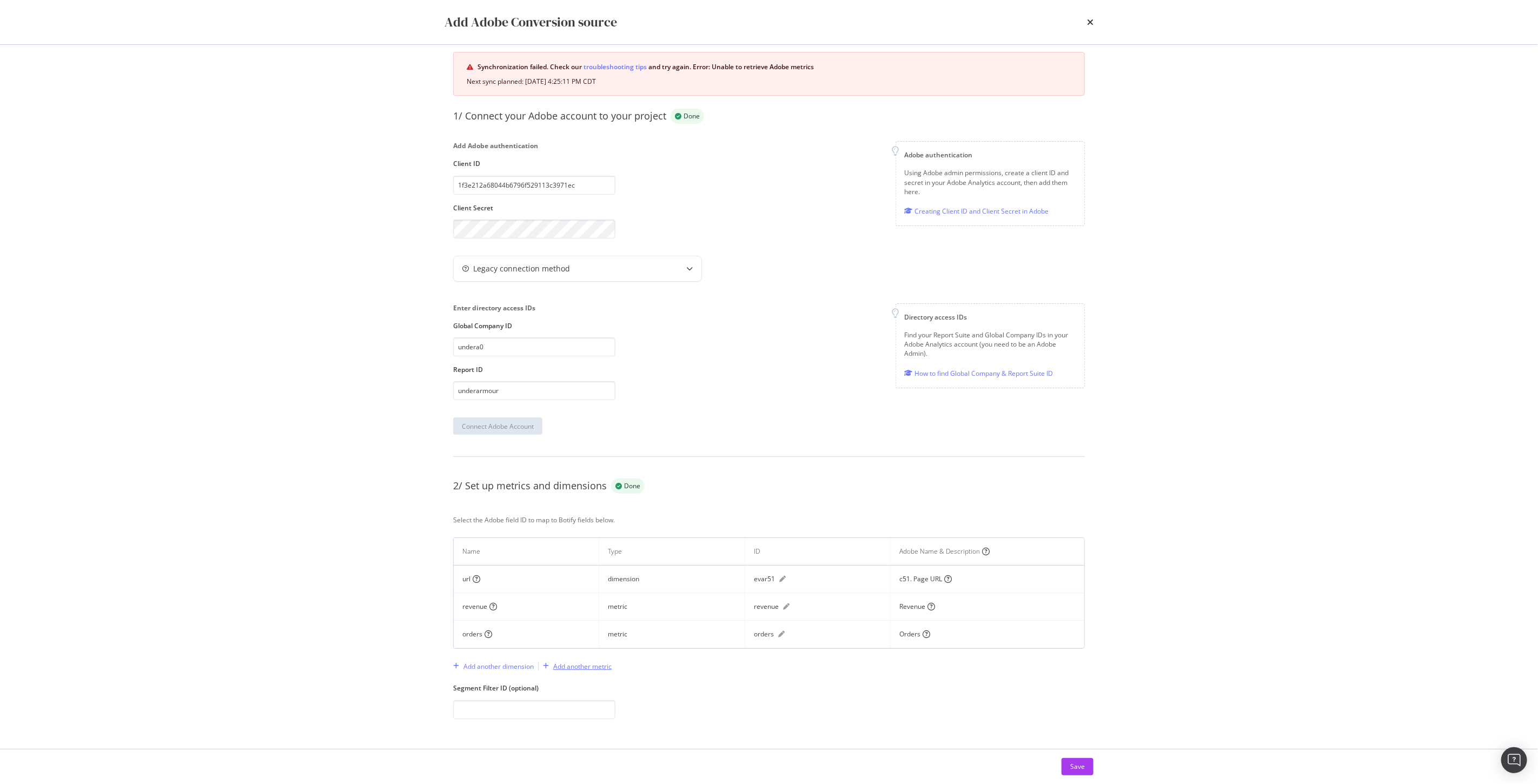
click at [579, 660] on div "Add another metric" at bounding box center [575, 665] width 73 height 16
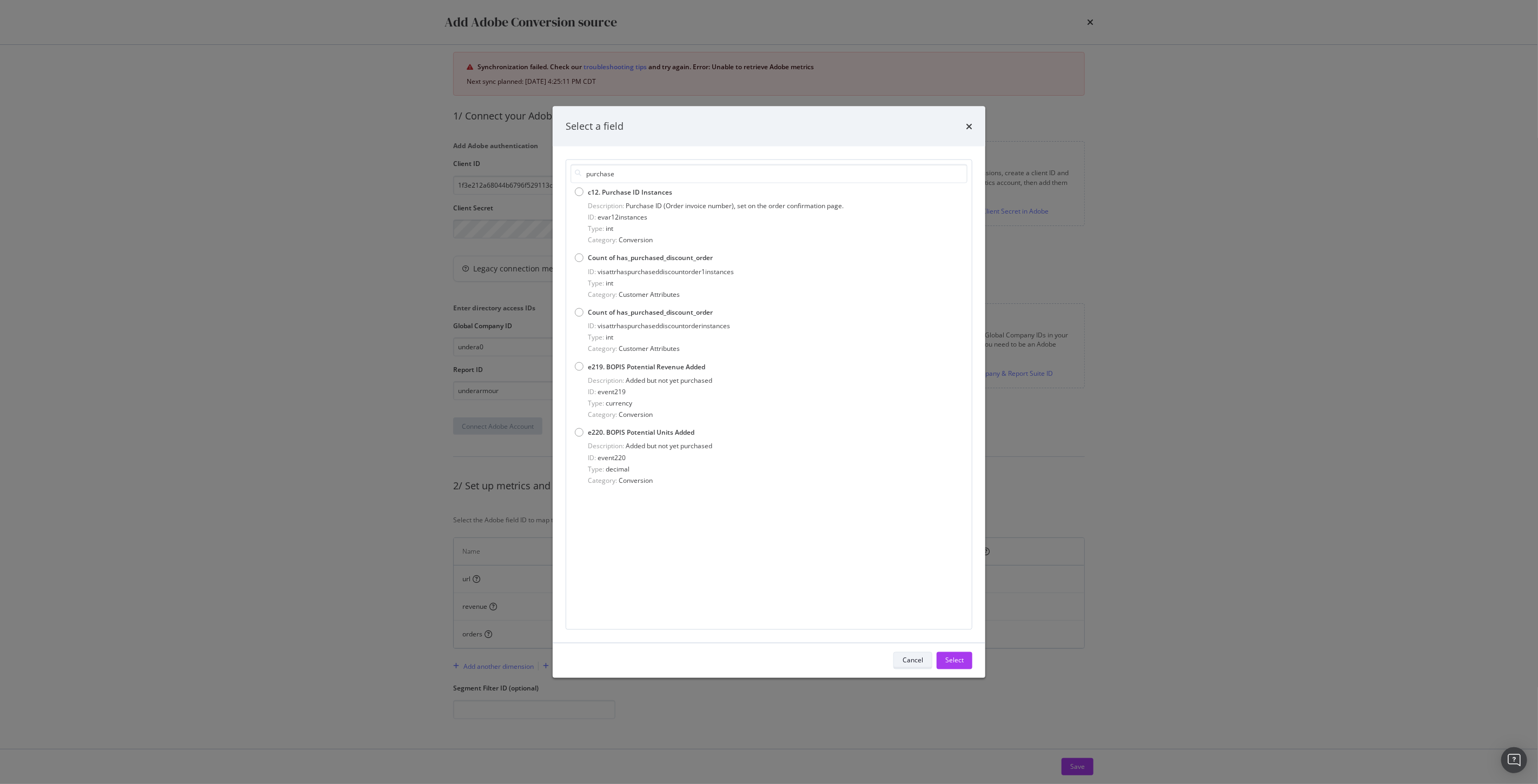
type input "purchase"
click at [904, 664] on div "Cancel" at bounding box center [913, 660] width 21 height 10
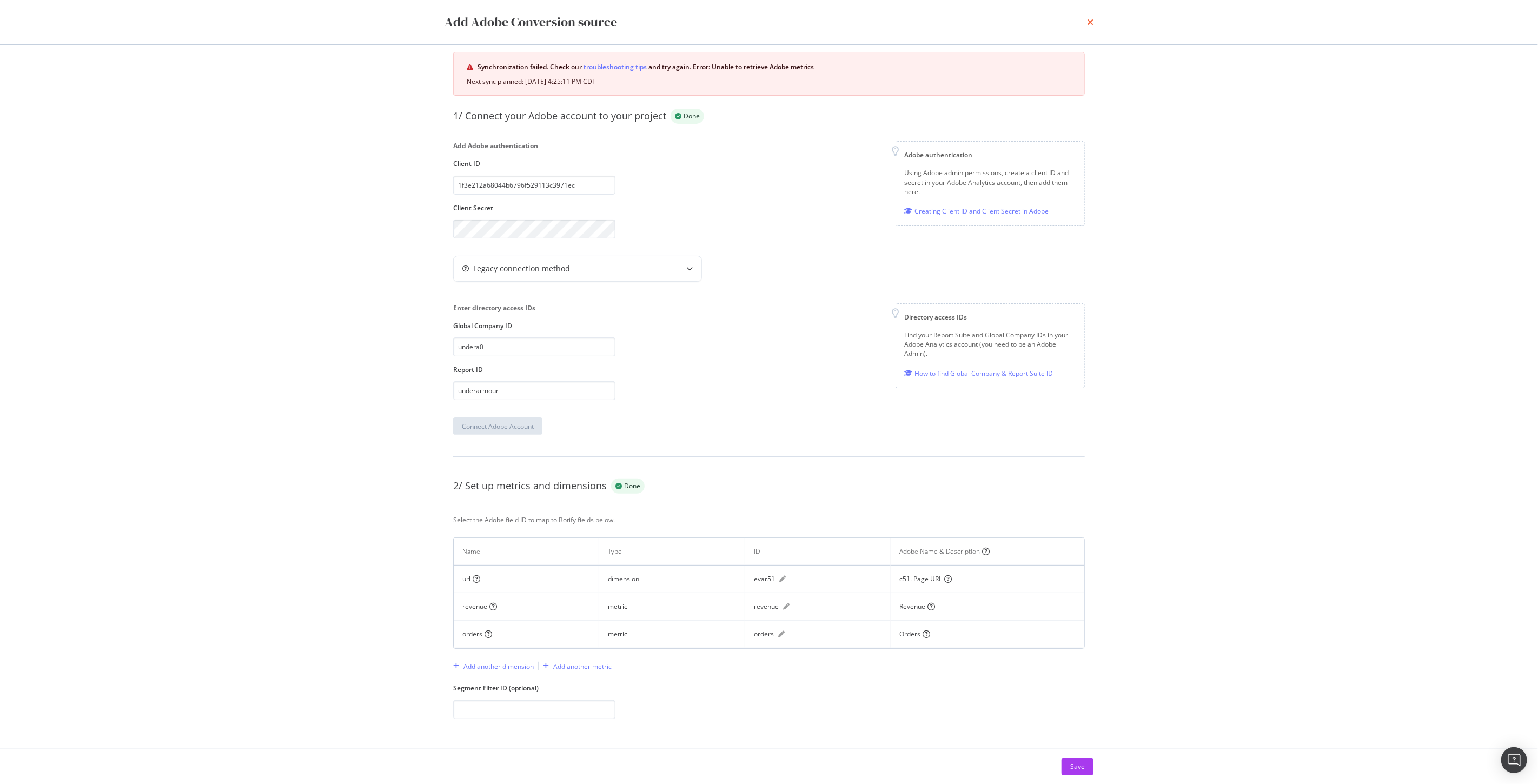
click at [1088, 22] on icon "times" at bounding box center [1090, 22] width 6 height 9
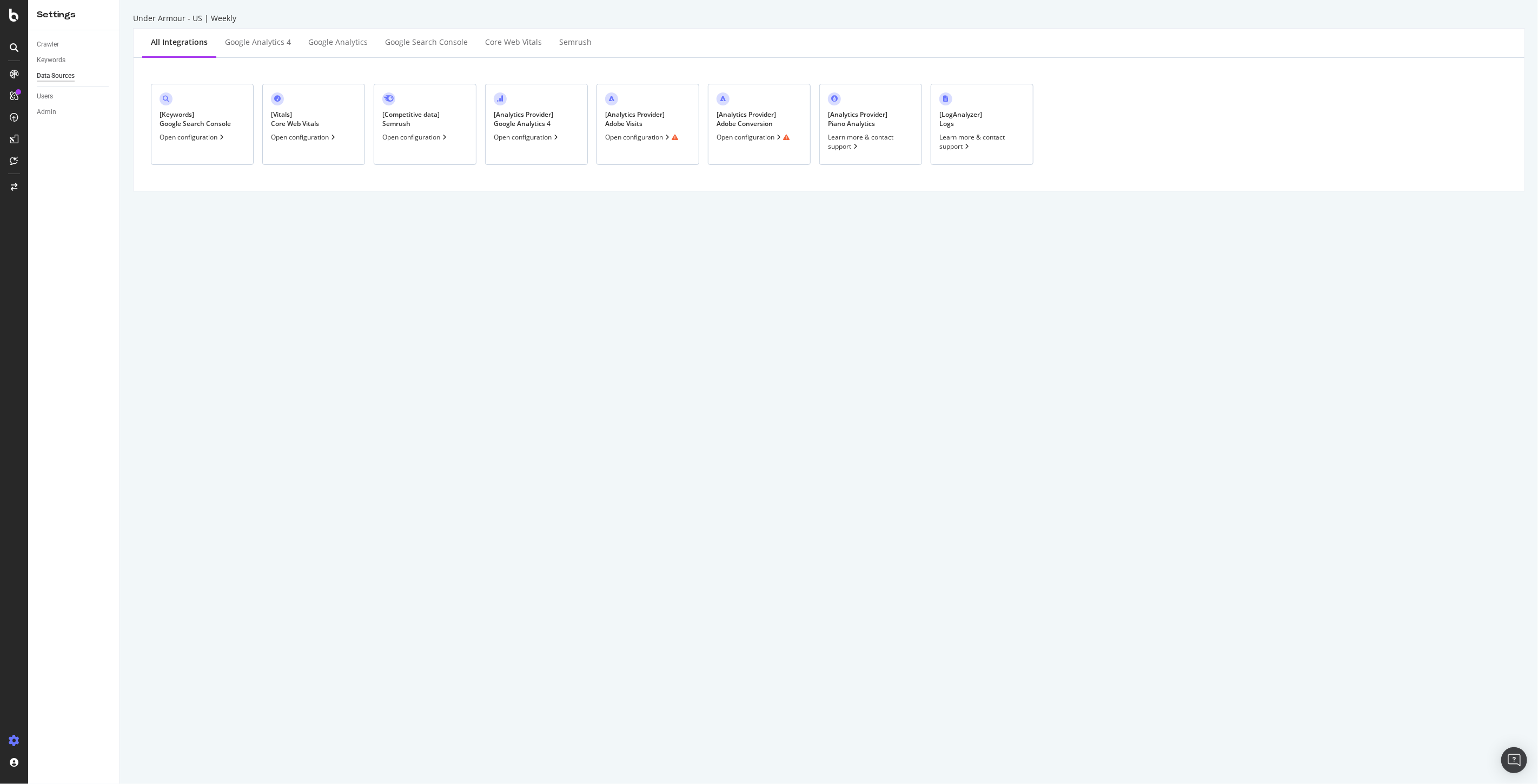
click at [627, 134] on div "Open configuration" at bounding box center [641, 137] width 73 height 10
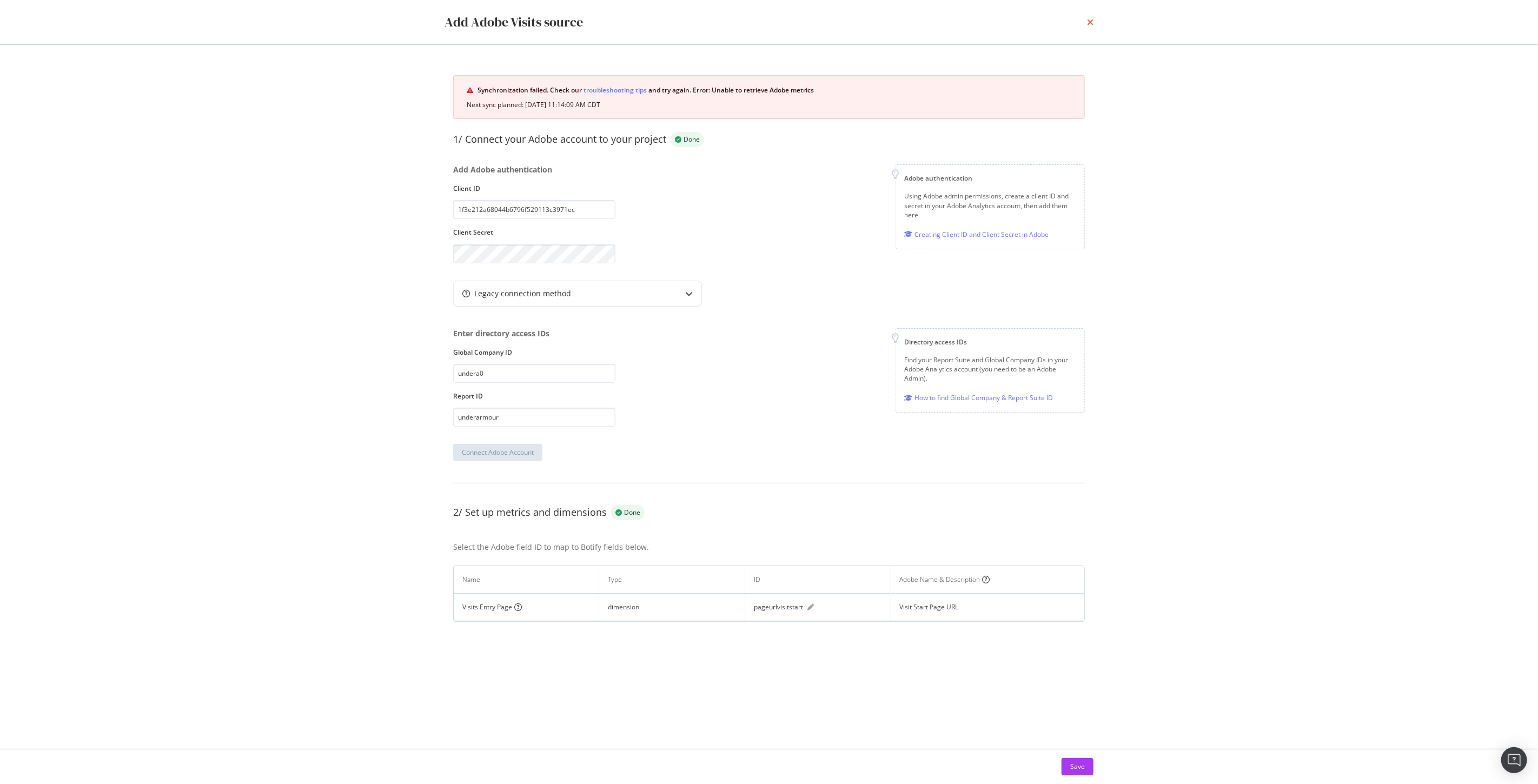
click at [1089, 21] on icon "times" at bounding box center [1090, 22] width 6 height 9
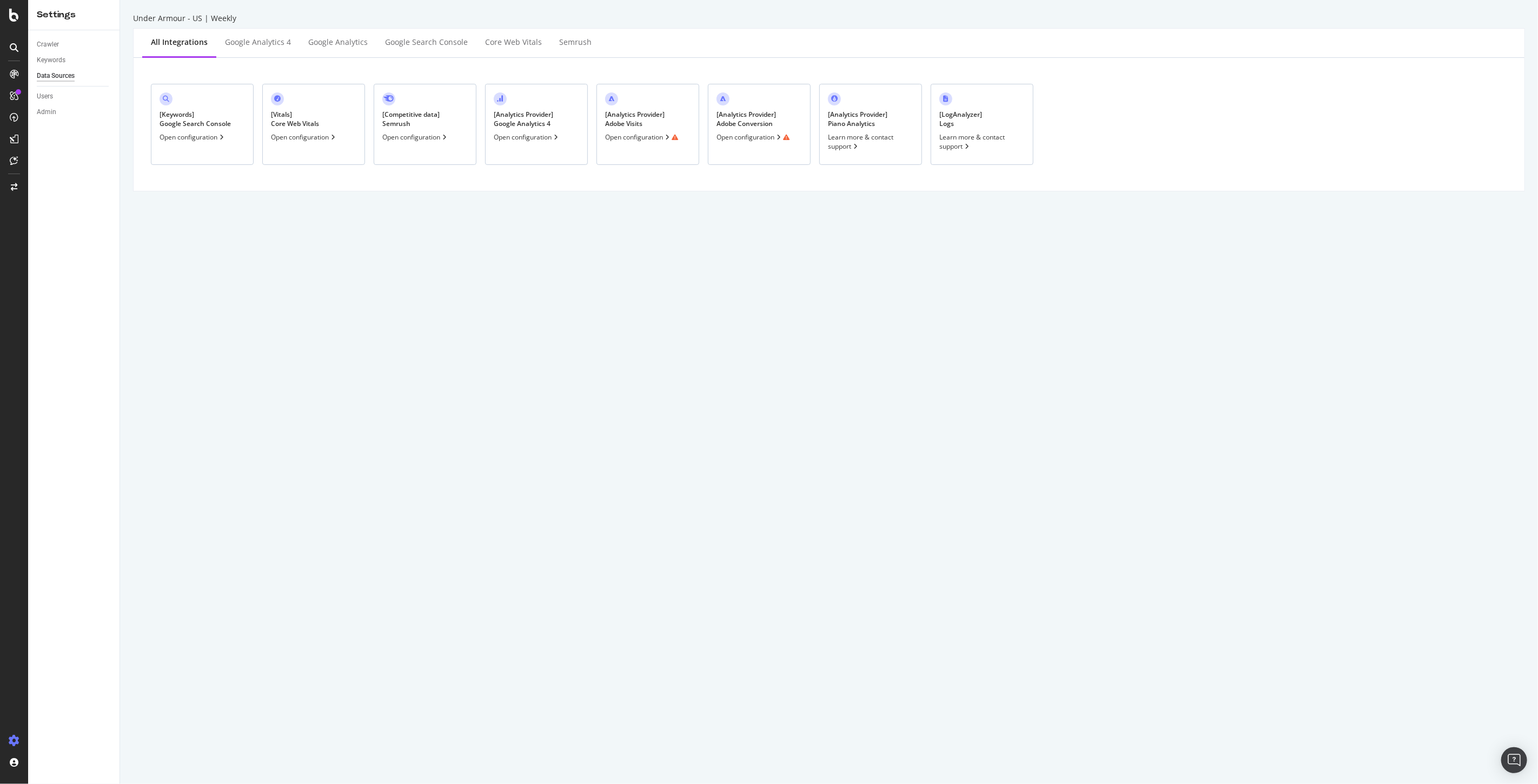
click at [753, 120] on div "[ Analytics Provider ] Adobe Conversion" at bounding box center [746, 119] width 60 height 18
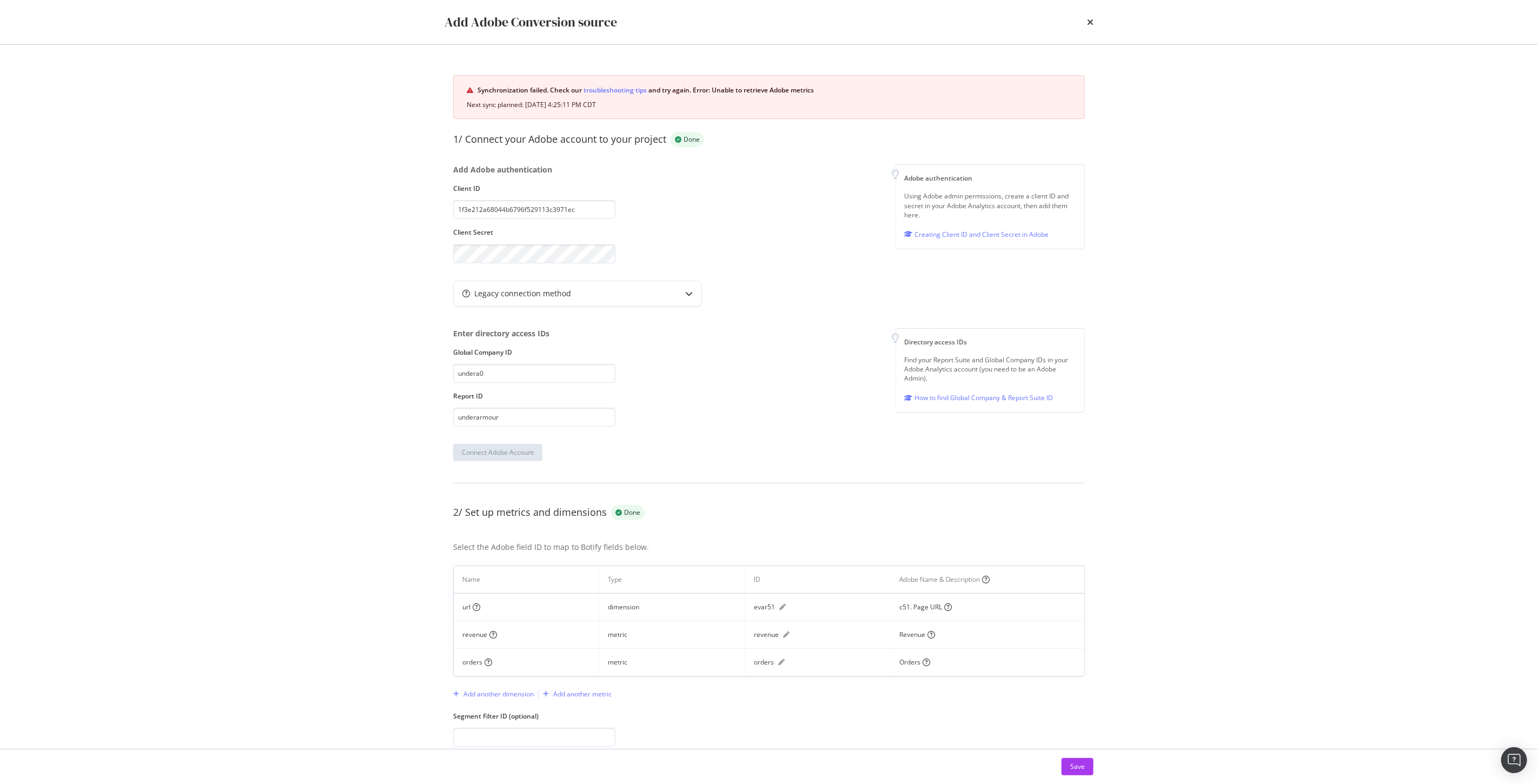
scroll to position [29, 0]
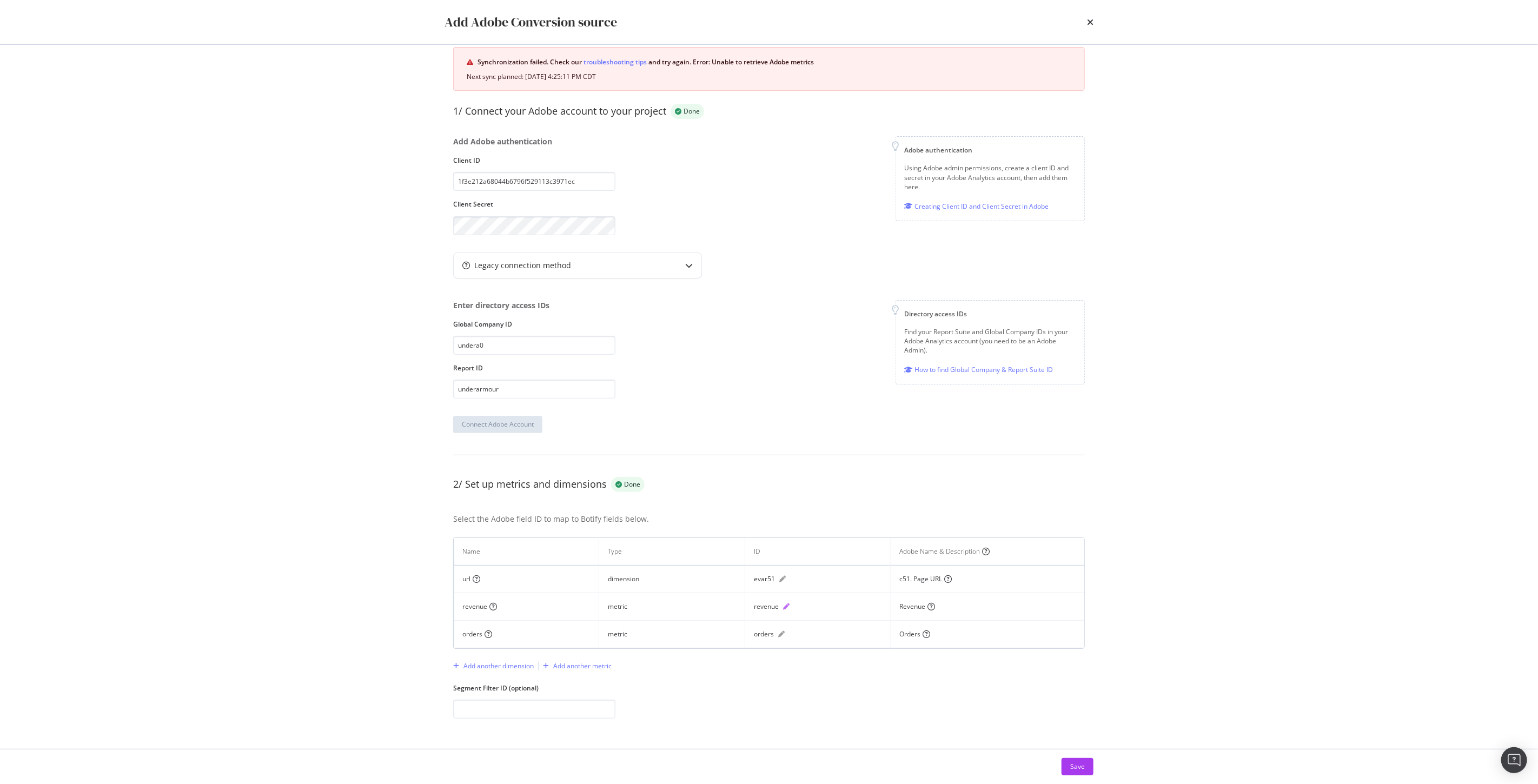
click at [783, 606] on icon "pen" at bounding box center [786, 606] width 6 height 6
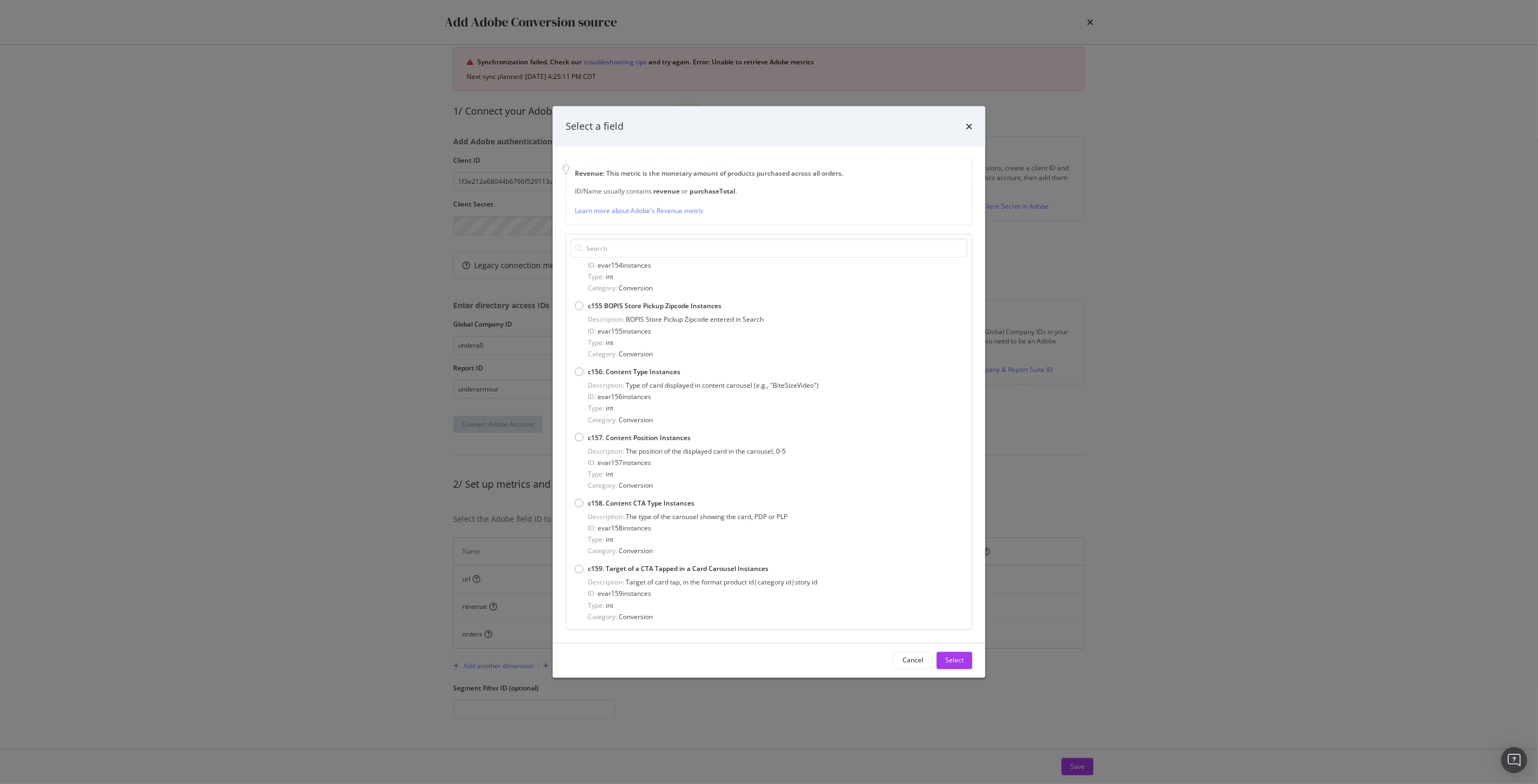
scroll to position [5707, 0]
click at [972, 131] on div "Select a field" at bounding box center [769, 126] width 433 height 40
drag, startPoint x: 968, startPoint y: 129, endPoint x: 970, endPoint y: 123, distance: 6.3
click at [968, 128] on icon "times" at bounding box center [968, 126] width 6 height 9
